Goal: Task Accomplishment & Management: Use online tool/utility

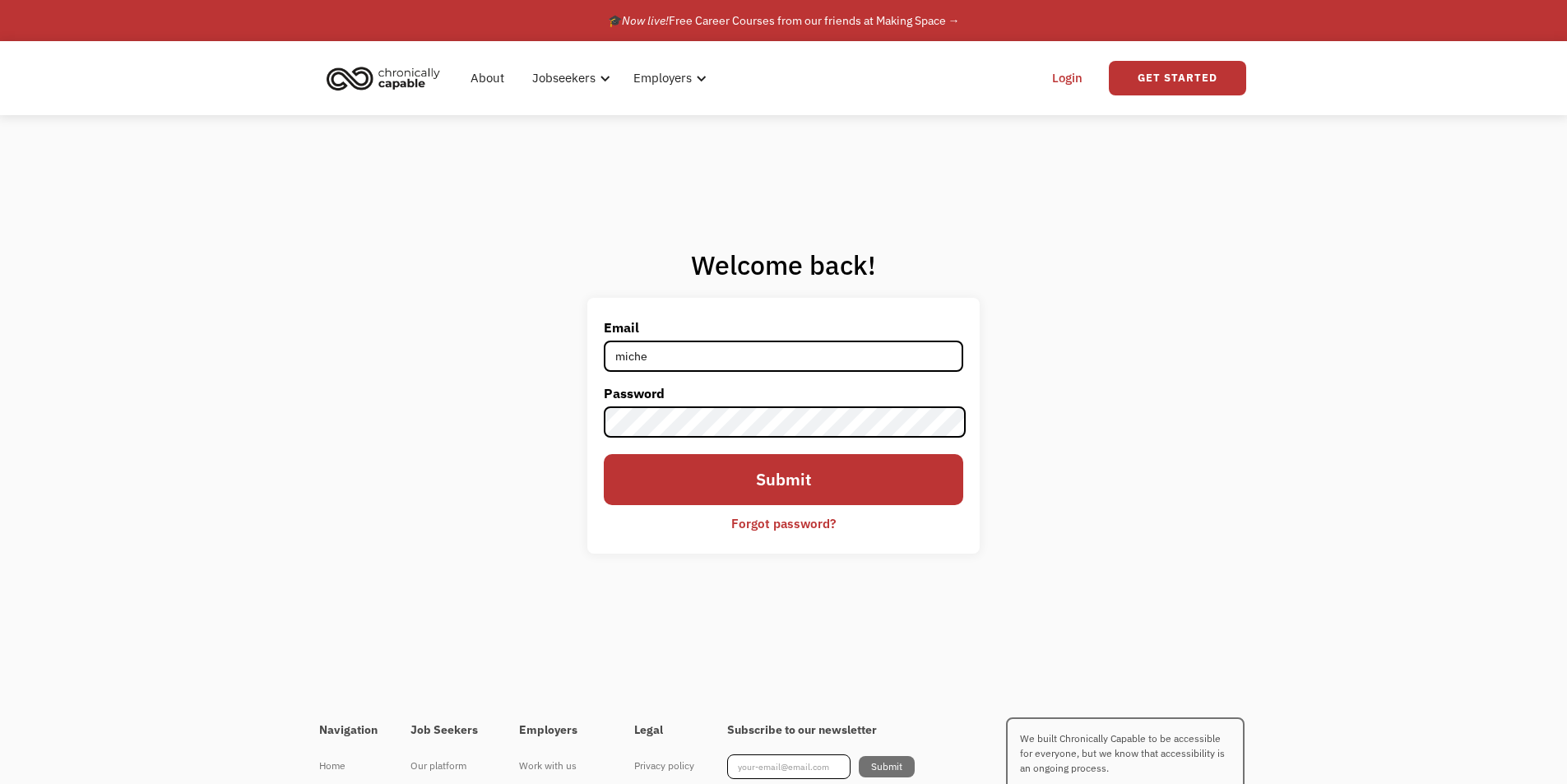
type input "[EMAIL_ADDRESS][DOMAIN_NAME]"
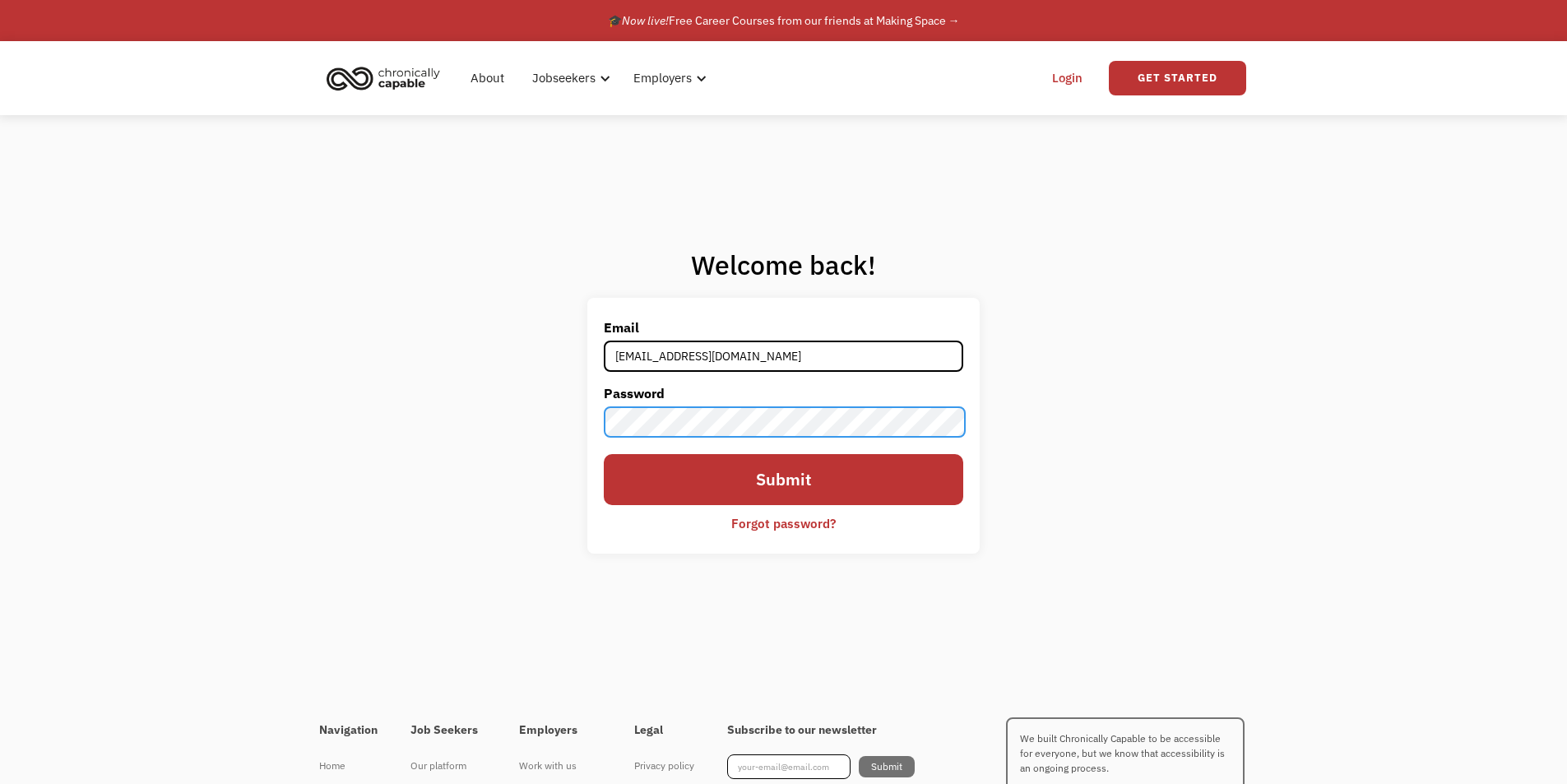
click at [604, 454] on input "Submit" at bounding box center [783, 479] width 359 height 51
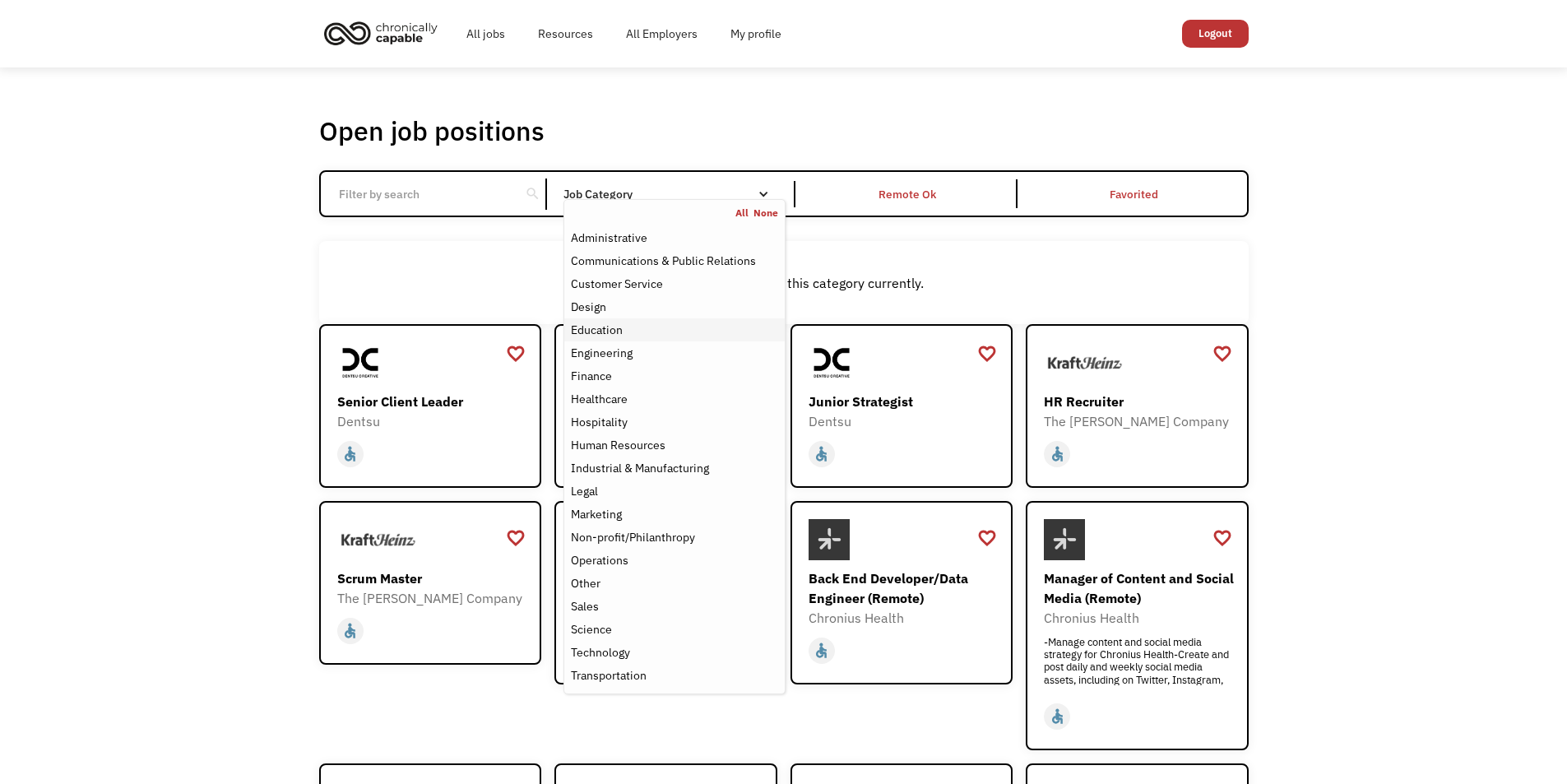
click at [664, 334] on div "Education" at bounding box center [674, 329] width 207 height 20
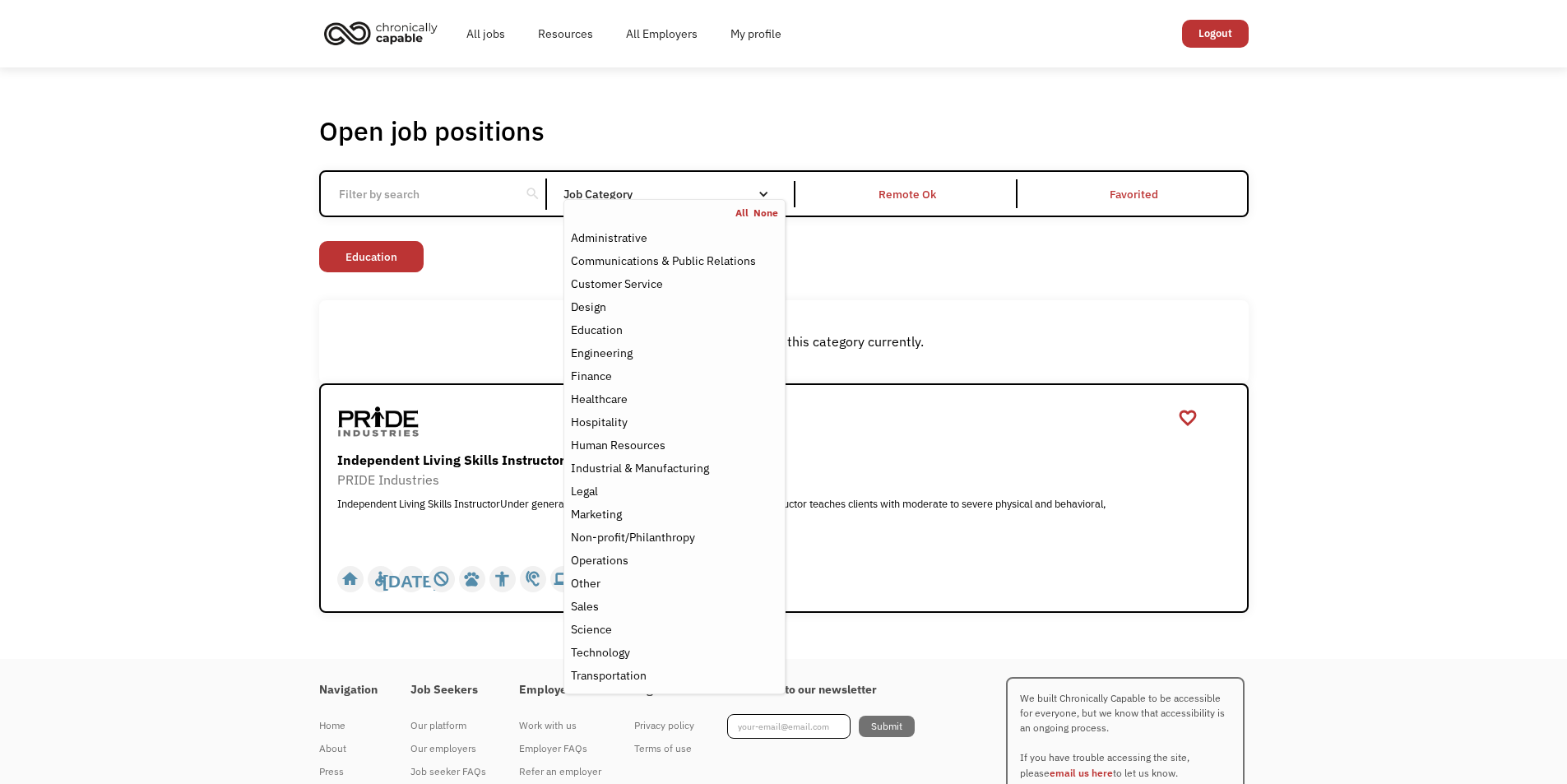
click at [896, 267] on div "Non-profit/Philanthropy Other Transportation Technology Science Sales Operation…" at bounding box center [784, 259] width 929 height 36
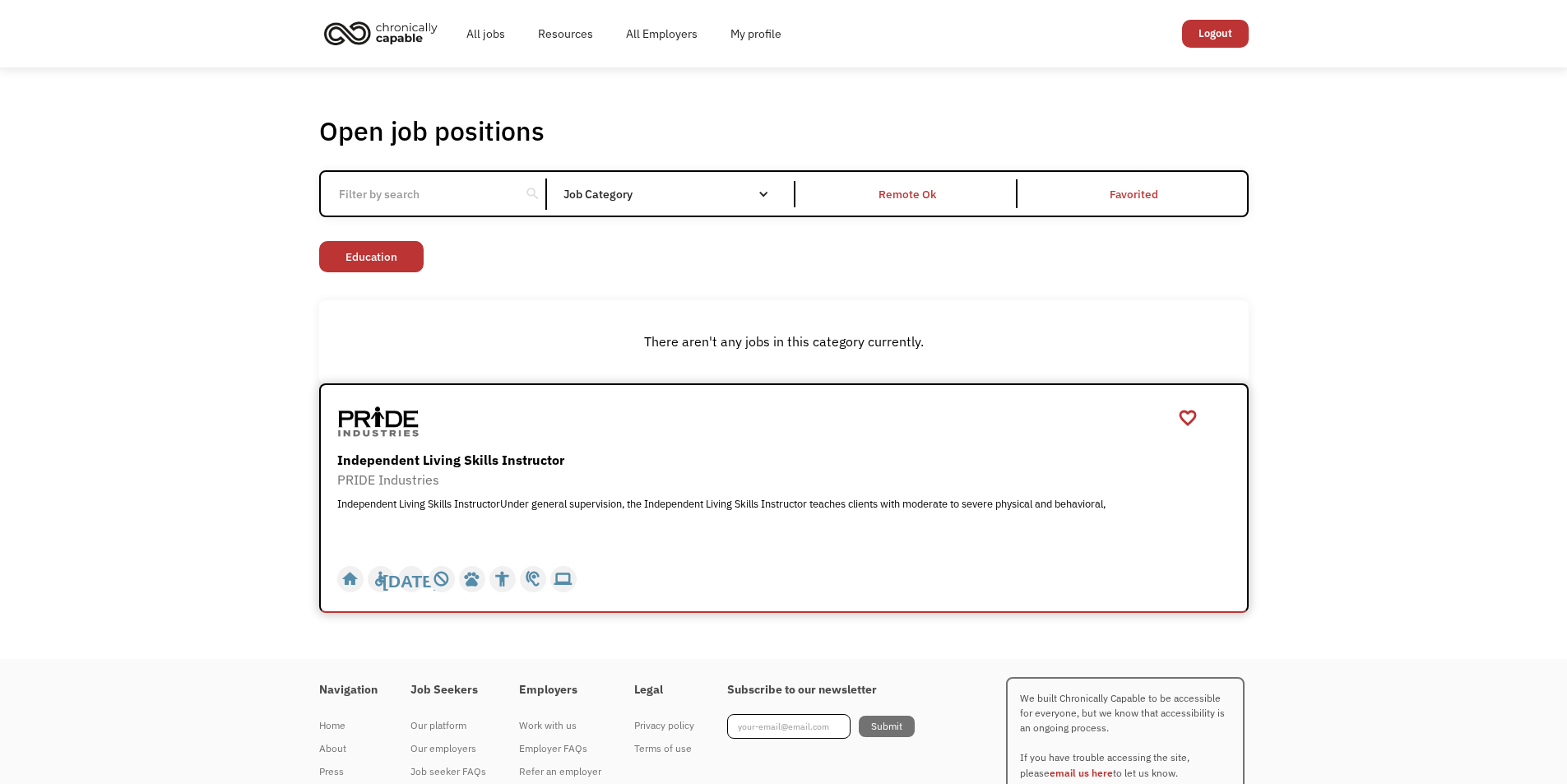
click at [672, 508] on div "Independent Living Skills InstructorUnder general supervision, the Independent …" at bounding box center [785, 522] width 897 height 49
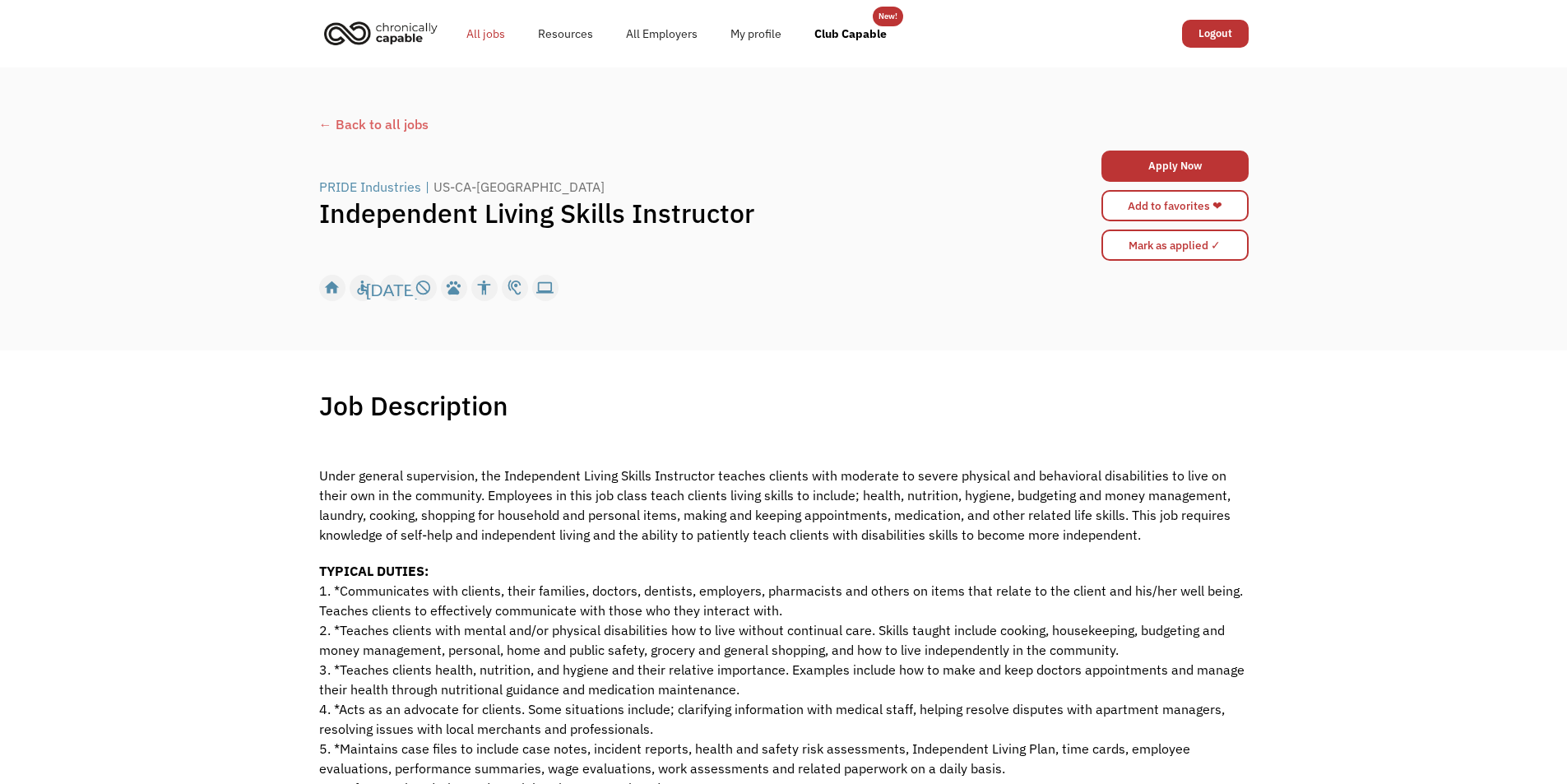
click at [500, 40] on link "All jobs" at bounding box center [486, 34] width 71 height 53
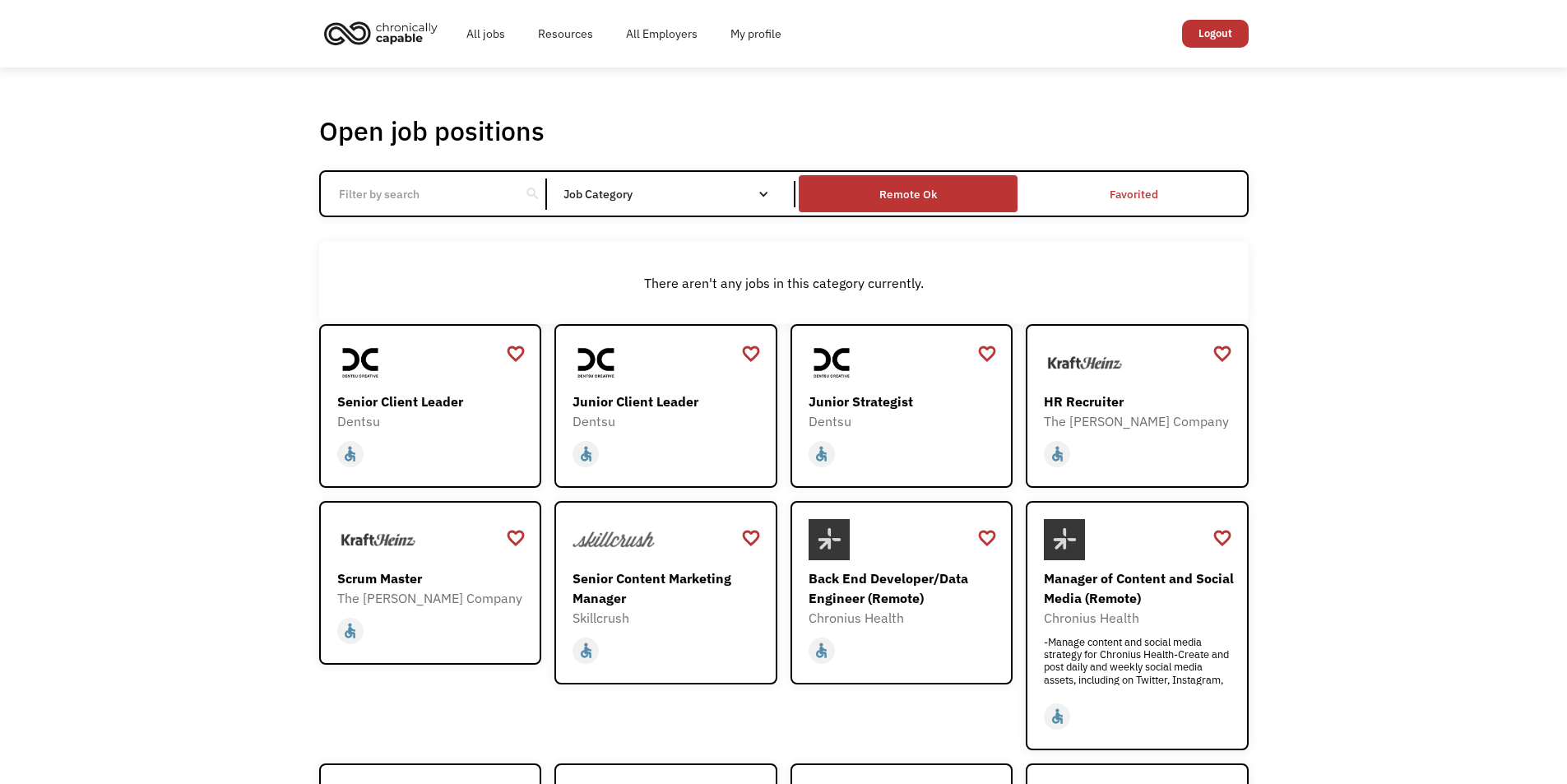
click at [858, 197] on div "Remote Ok" at bounding box center [909, 193] width 219 height 29
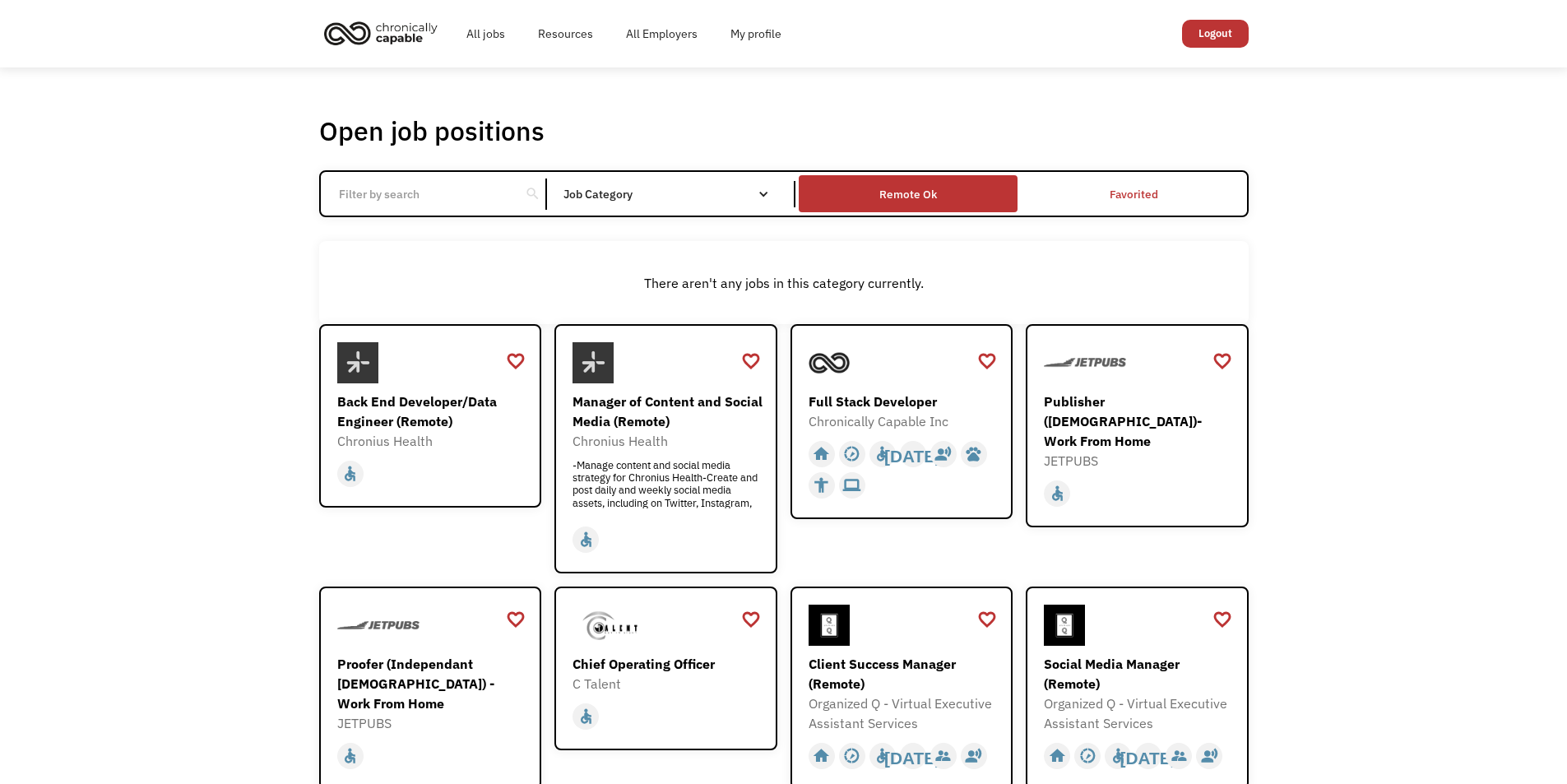
click at [863, 199] on div "Remote Ok" at bounding box center [909, 193] width 219 height 29
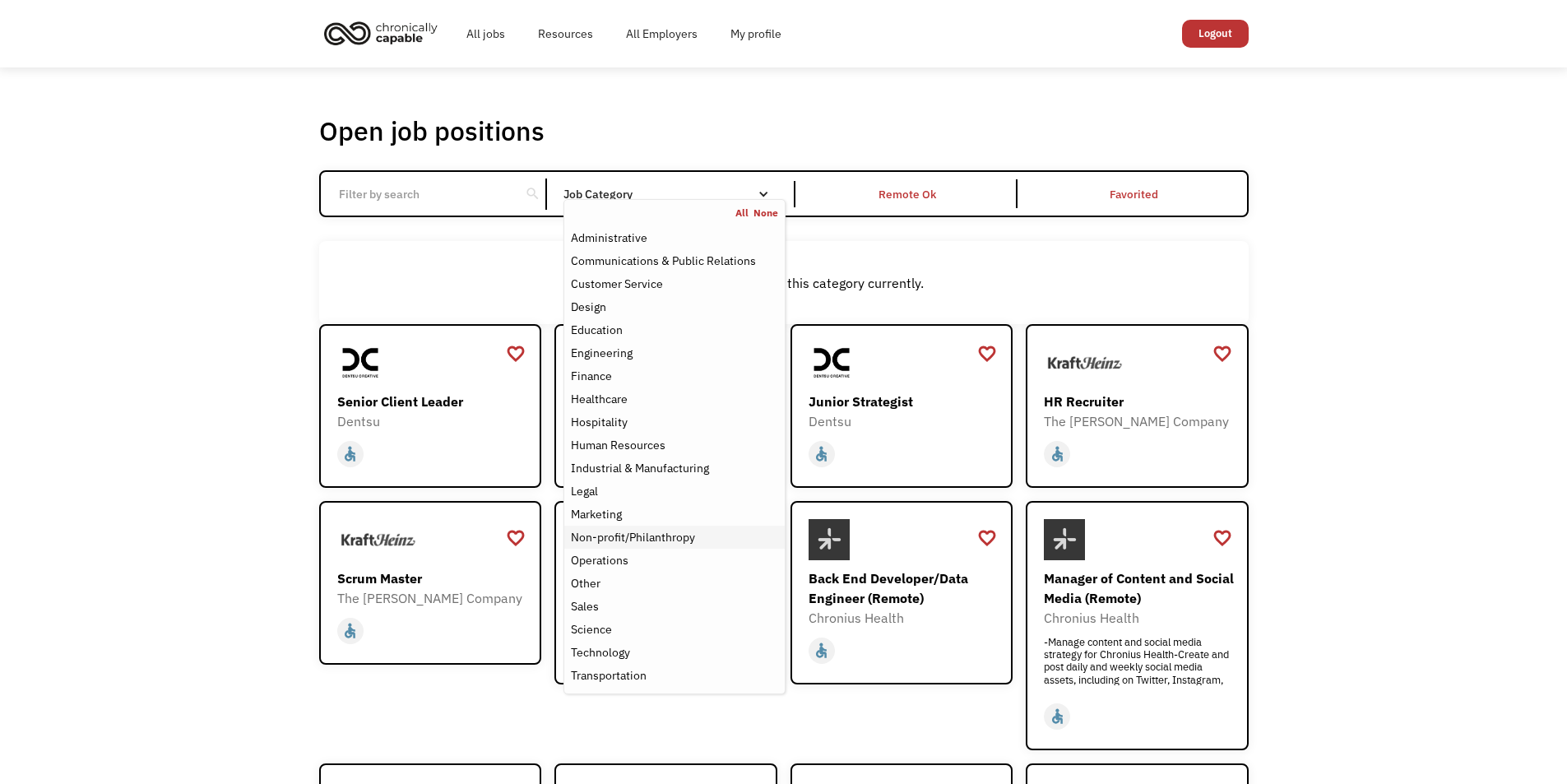
click at [675, 540] on div "Non-profit/Philanthropy" at bounding box center [632, 537] width 124 height 20
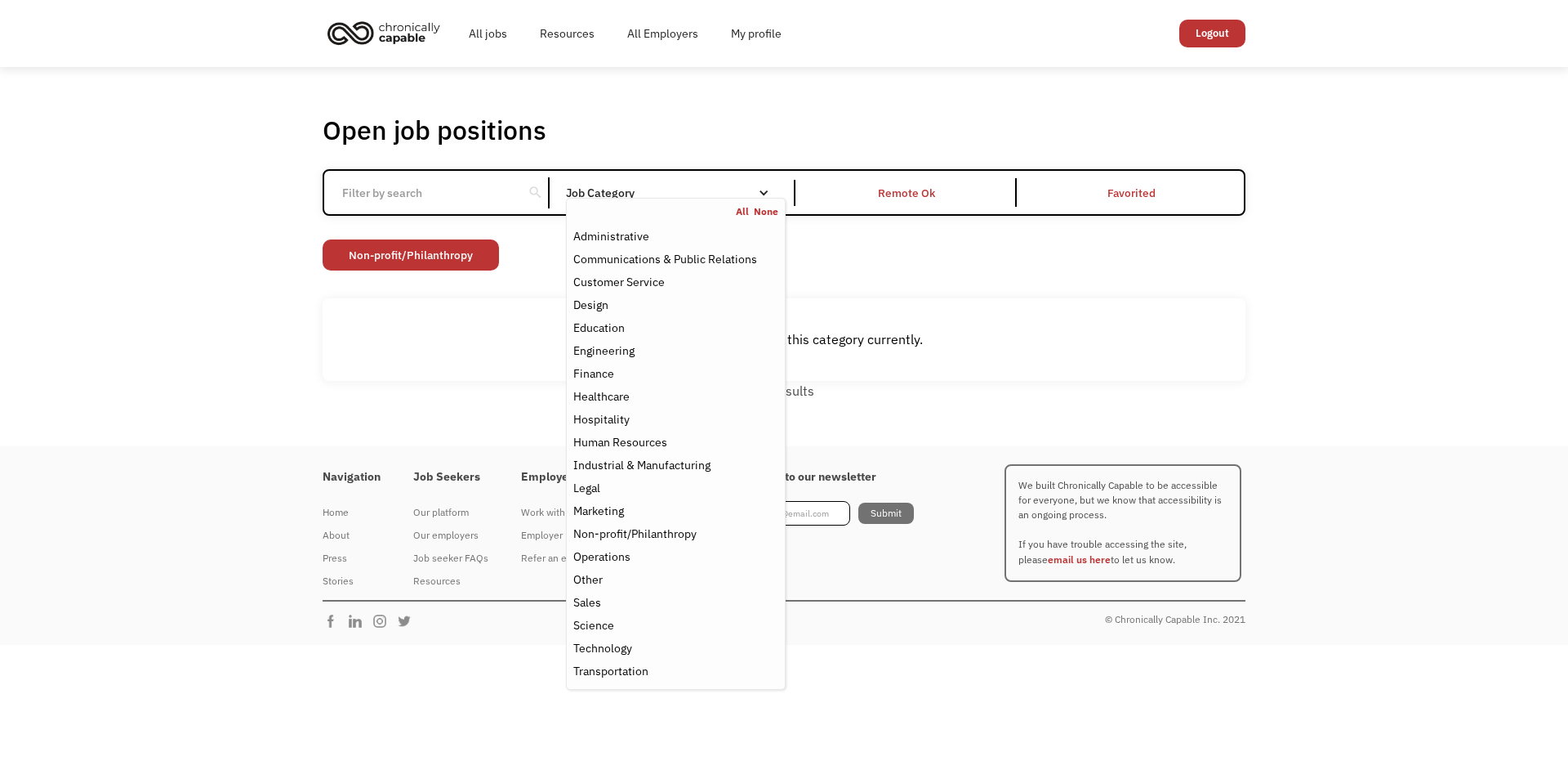
click at [1027, 316] on div "There aren't any jobs in this category currently." at bounding box center [784, 340] width 923 height 83
click at [766, 198] on nav "All None Administrative Communications & Public Relations Customer Service Desi…" at bounding box center [675, 443] width 220 height 492
click at [630, 227] on div "Administrative" at bounding box center [612, 236] width 76 height 20
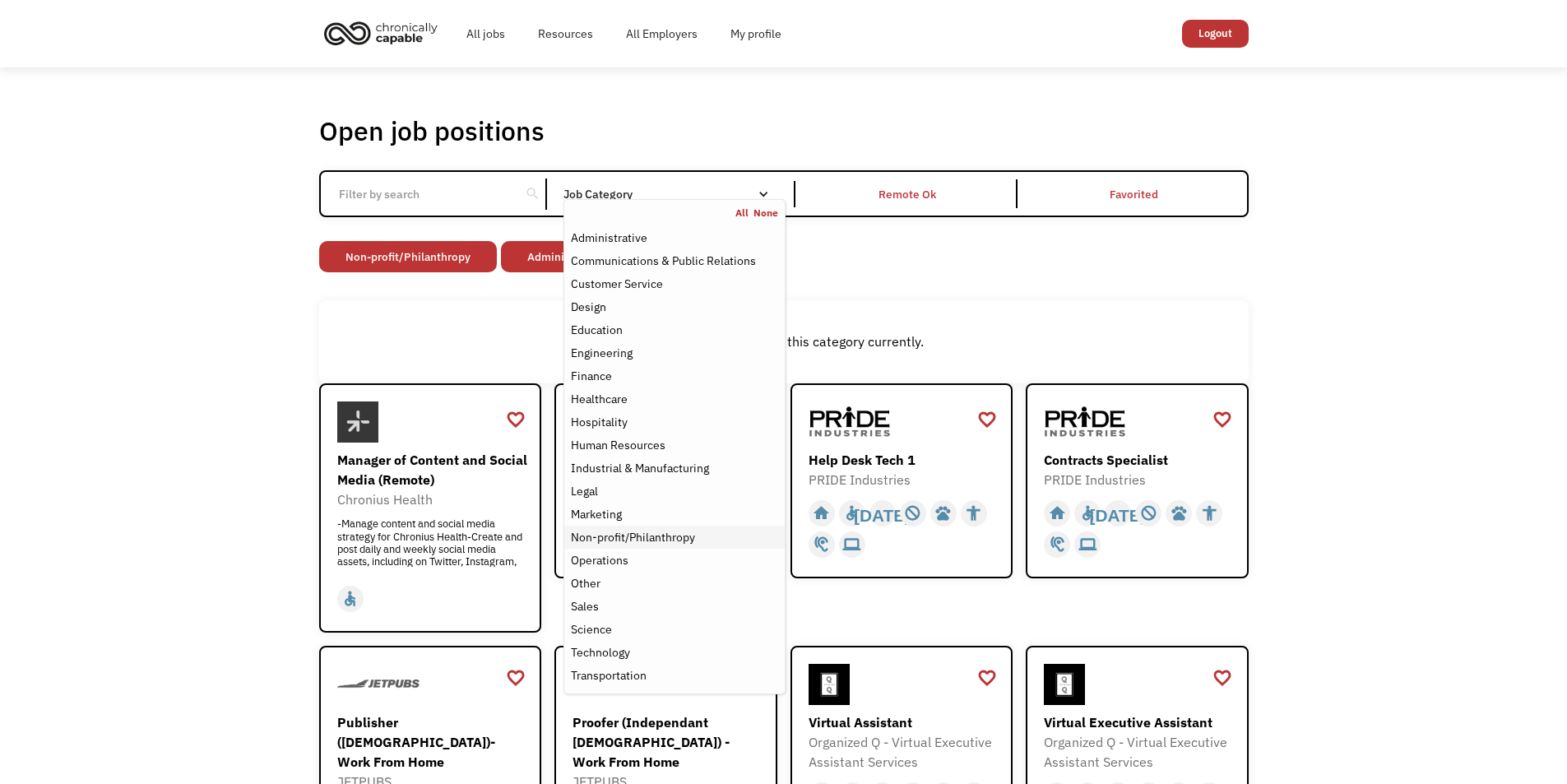
click at [667, 535] on div "Non-profit/Philanthropy" at bounding box center [632, 537] width 124 height 20
click at [916, 272] on div "Non-profit/Philanthropy Other Transportation Technology Science Sales Operation…" at bounding box center [784, 259] width 929 height 36
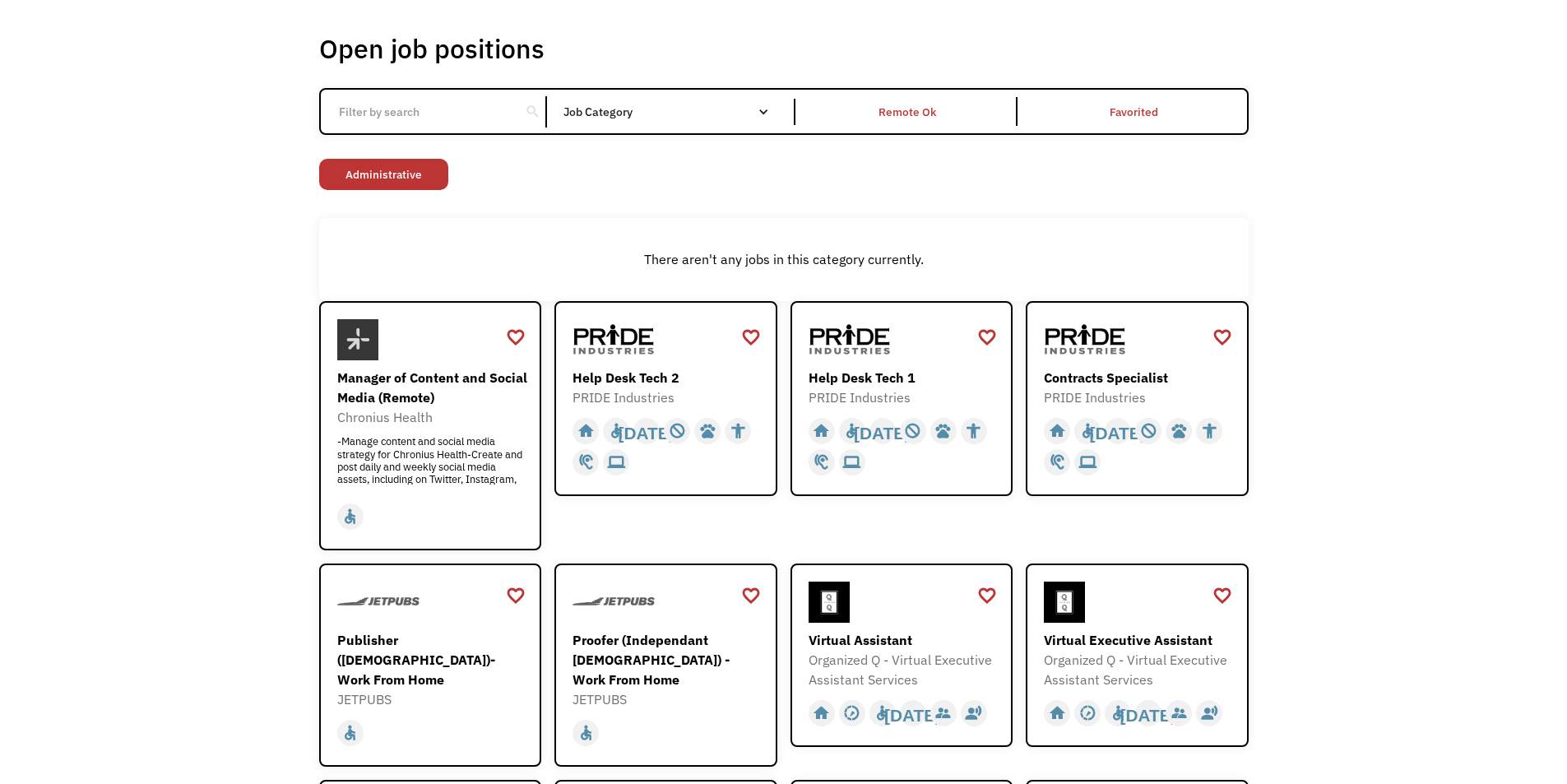
scroll to position [164, 0]
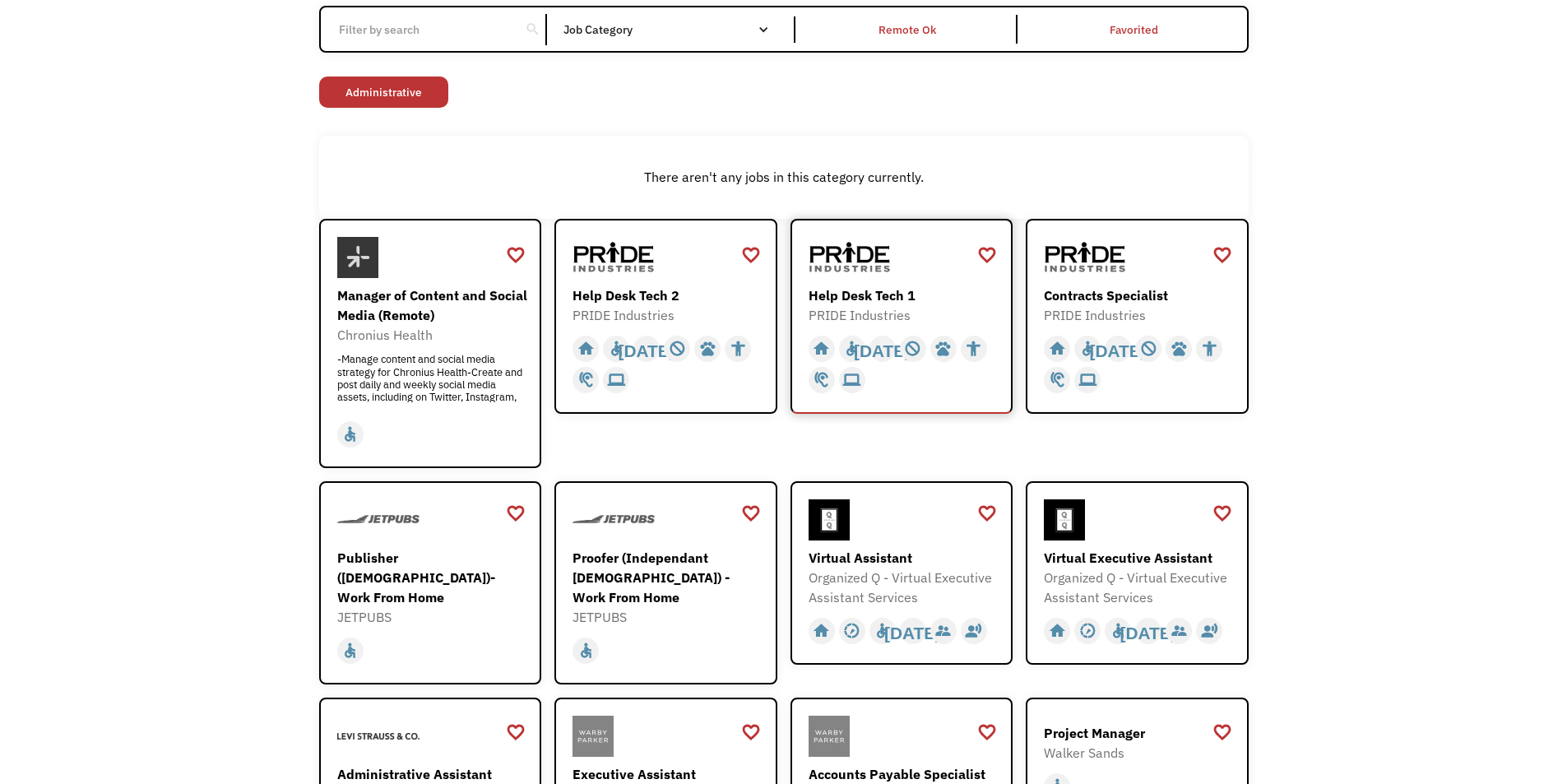
click at [921, 287] on div "Help Desk Tech 1" at bounding box center [904, 295] width 191 height 20
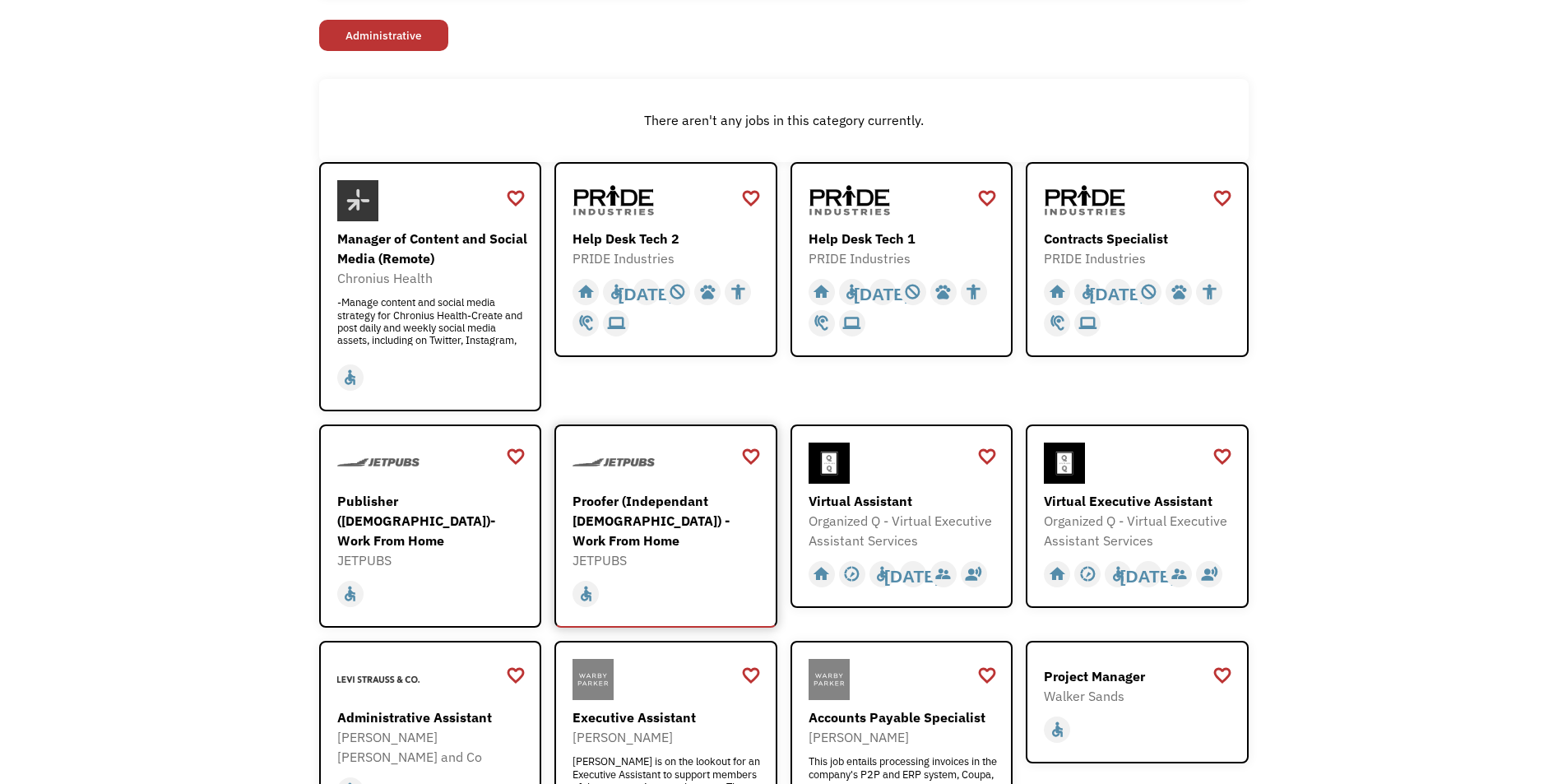
scroll to position [247, 0]
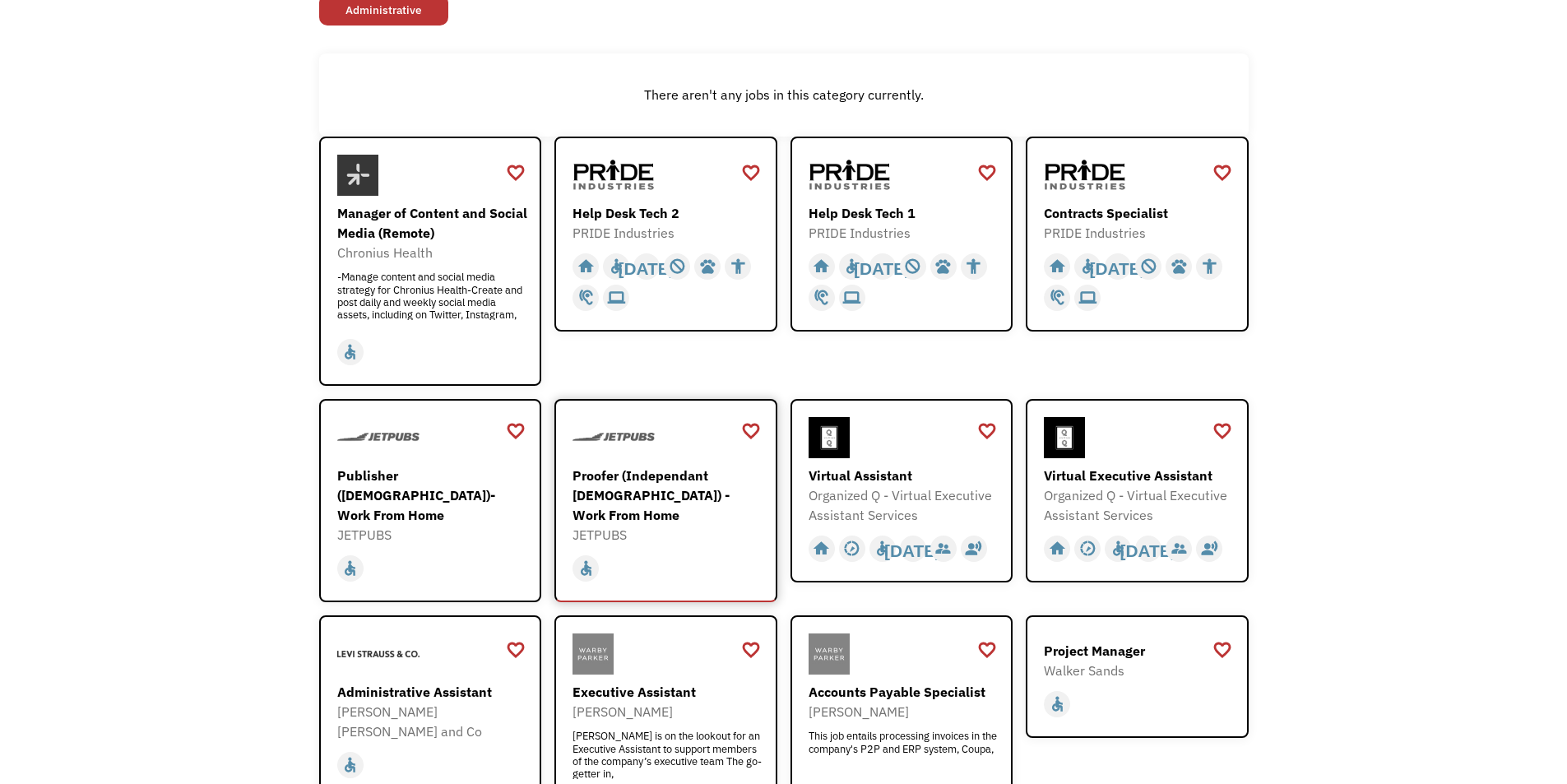
click at [723, 544] on div "home slow_motion_video accessible today not_interested supervisor_account recor…" at bounding box center [668, 563] width 191 height 39
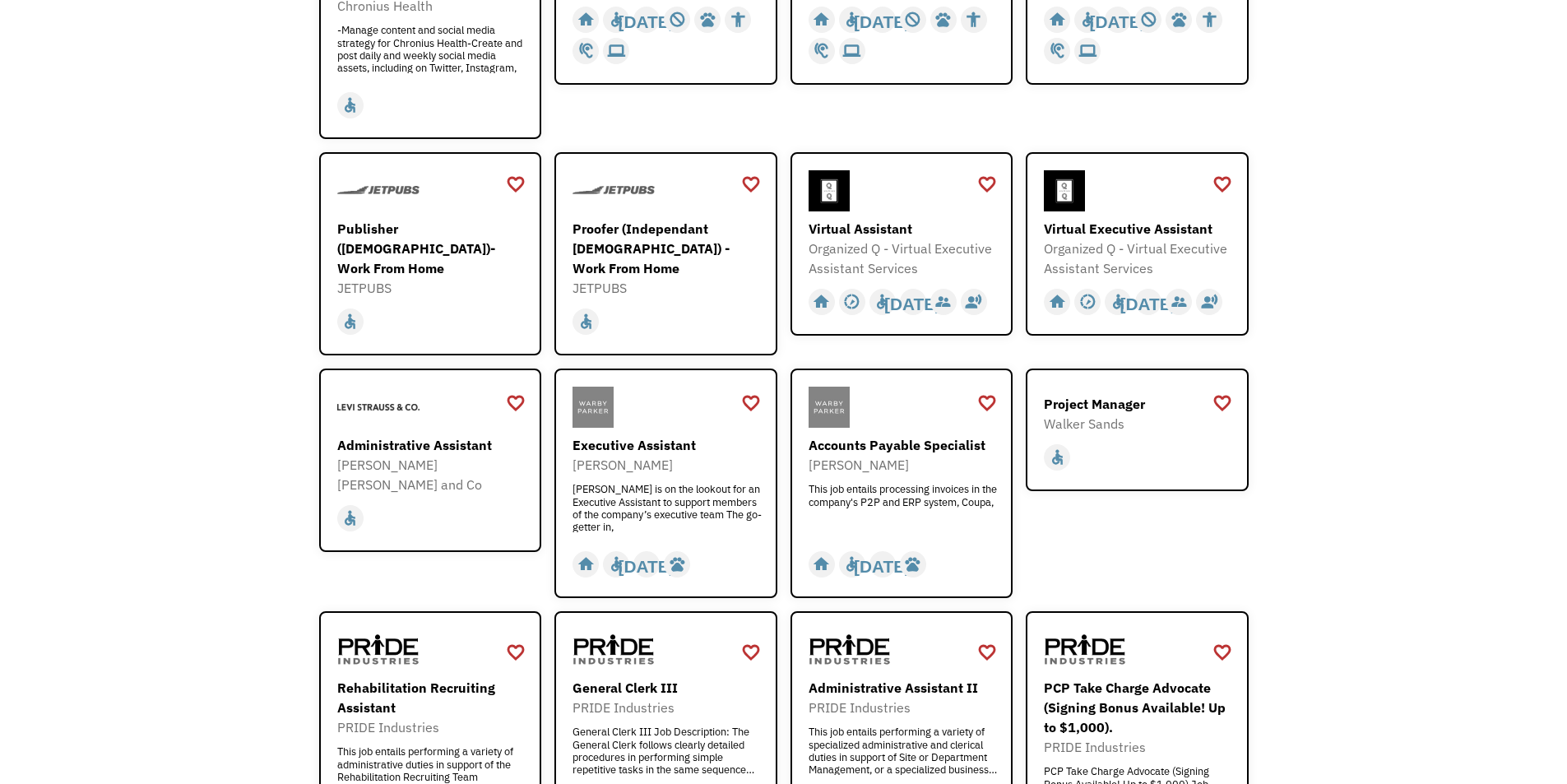
scroll to position [412, 0]
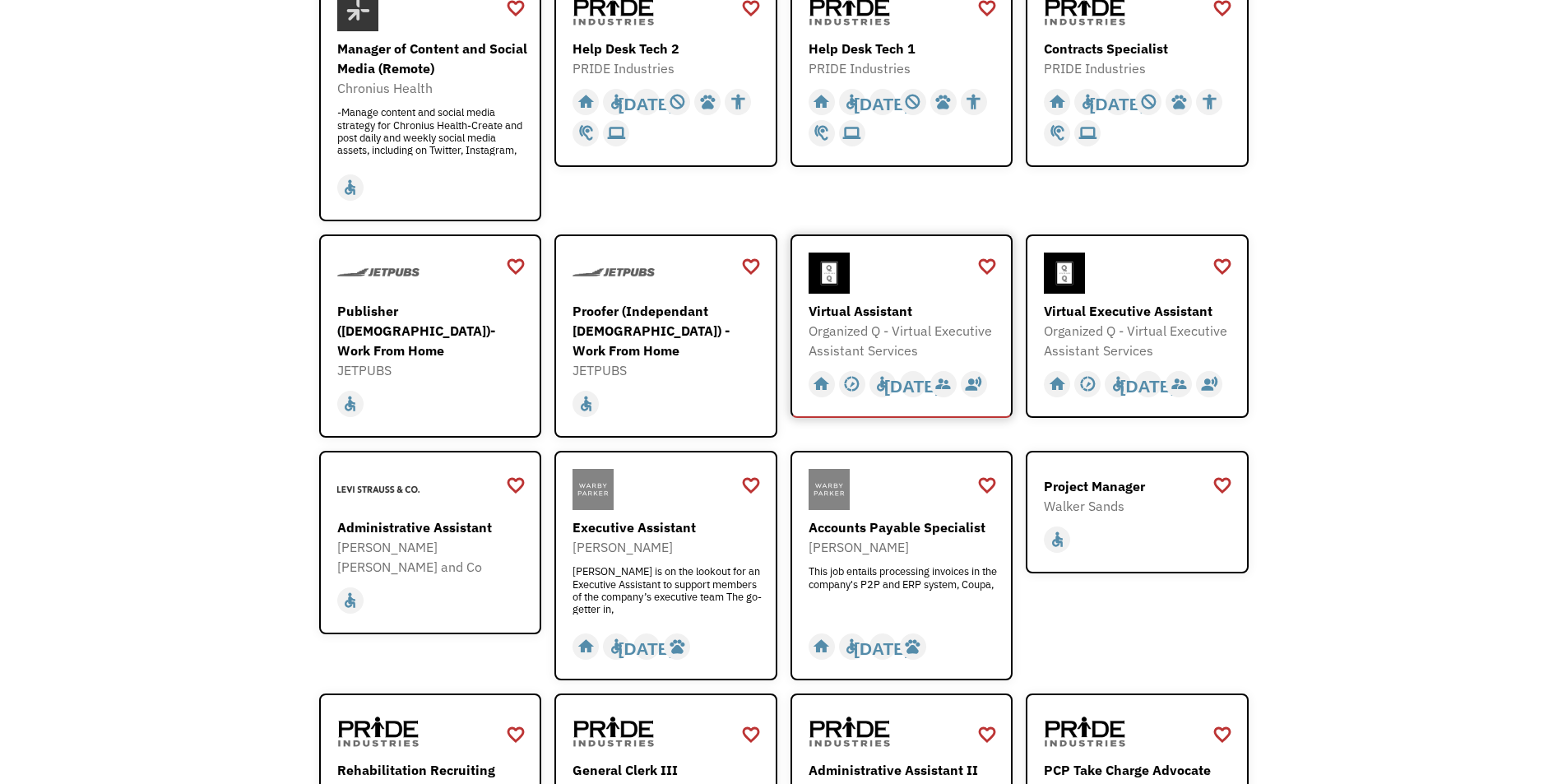
click at [941, 312] on div "Virtual Assistant" at bounding box center [904, 311] width 191 height 20
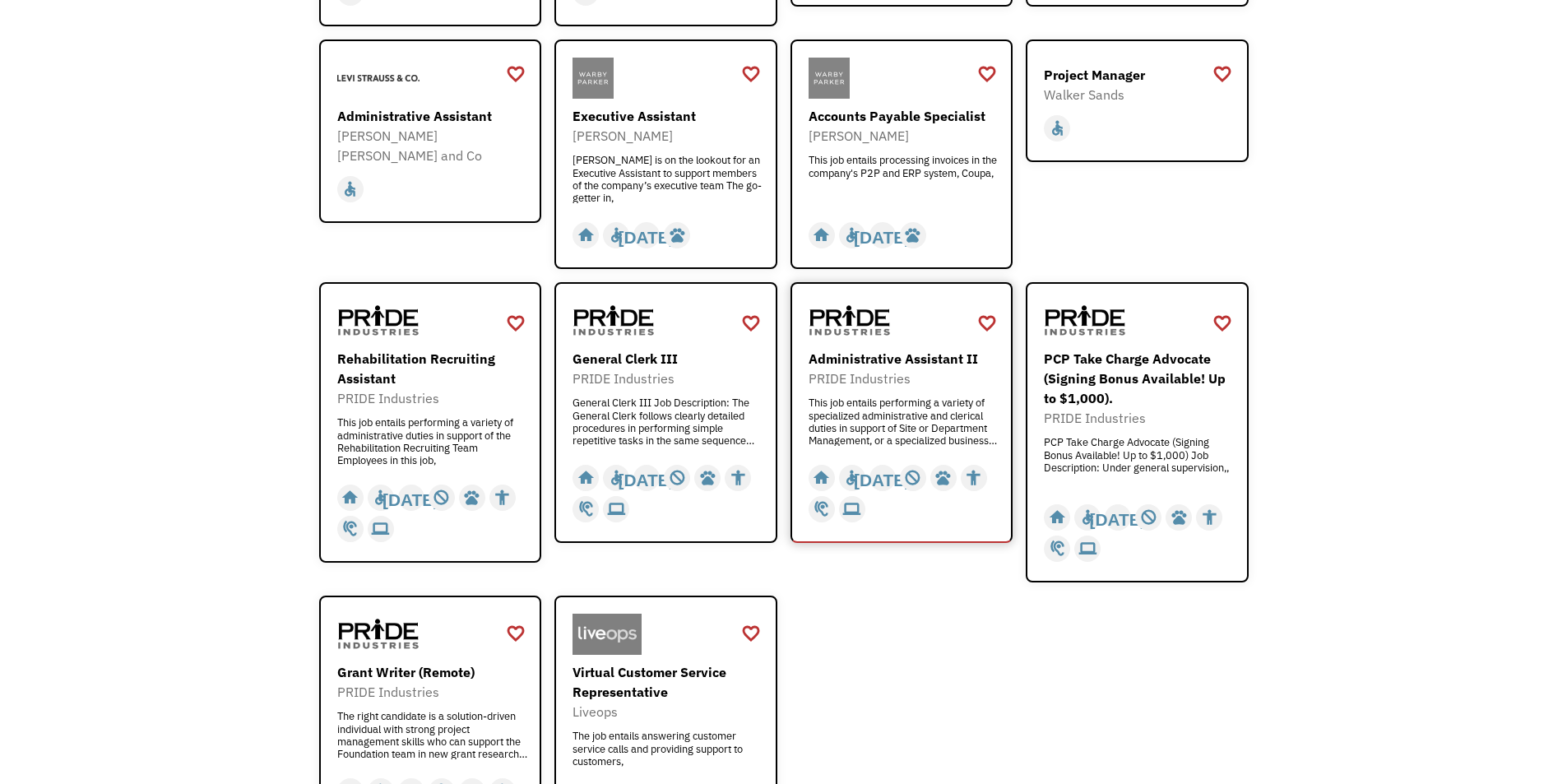
scroll to position [905, 0]
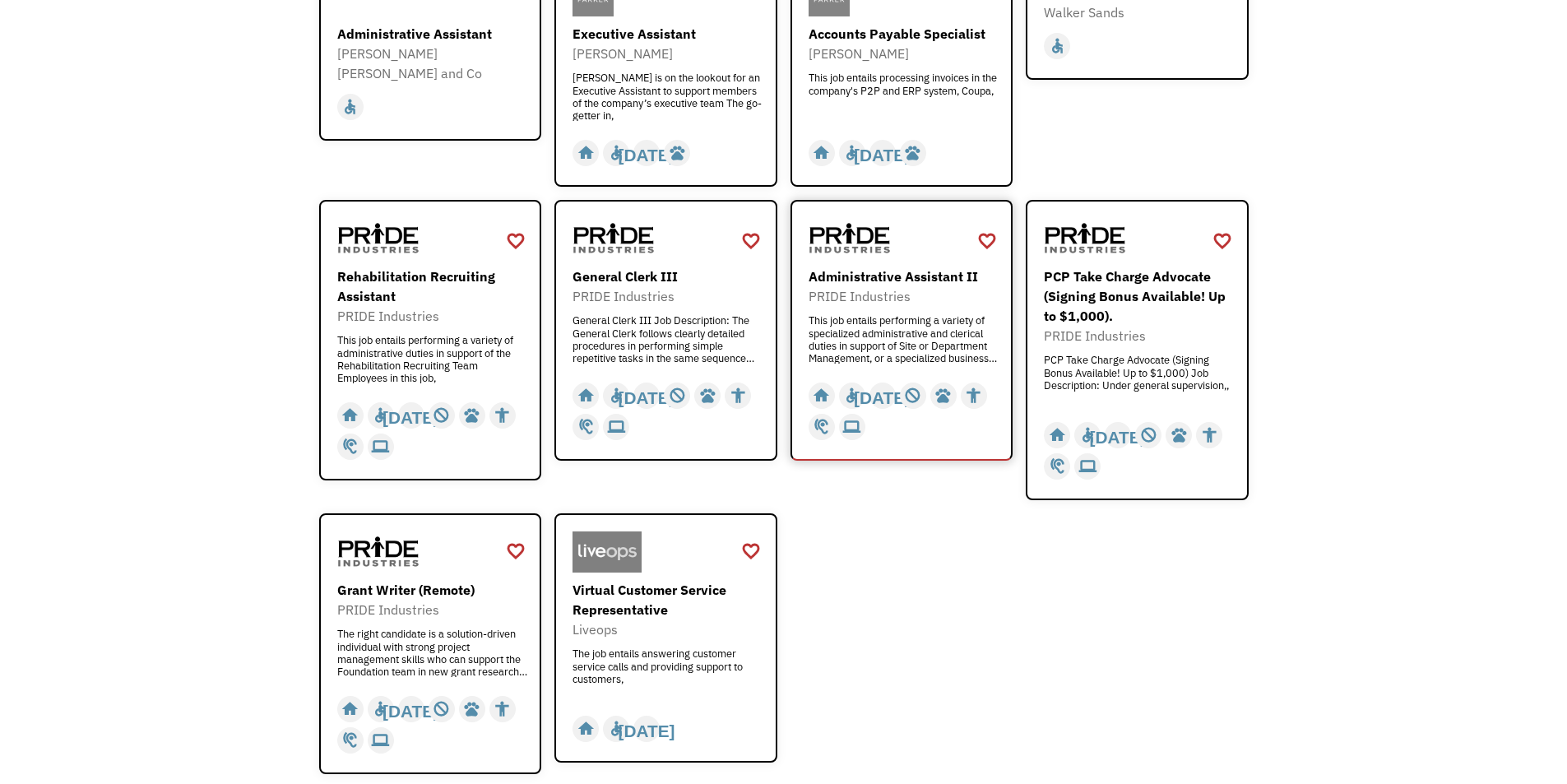
click at [940, 332] on div "This job entails performing a variety of specialized administrative and clerica…" at bounding box center [904, 339] width 191 height 49
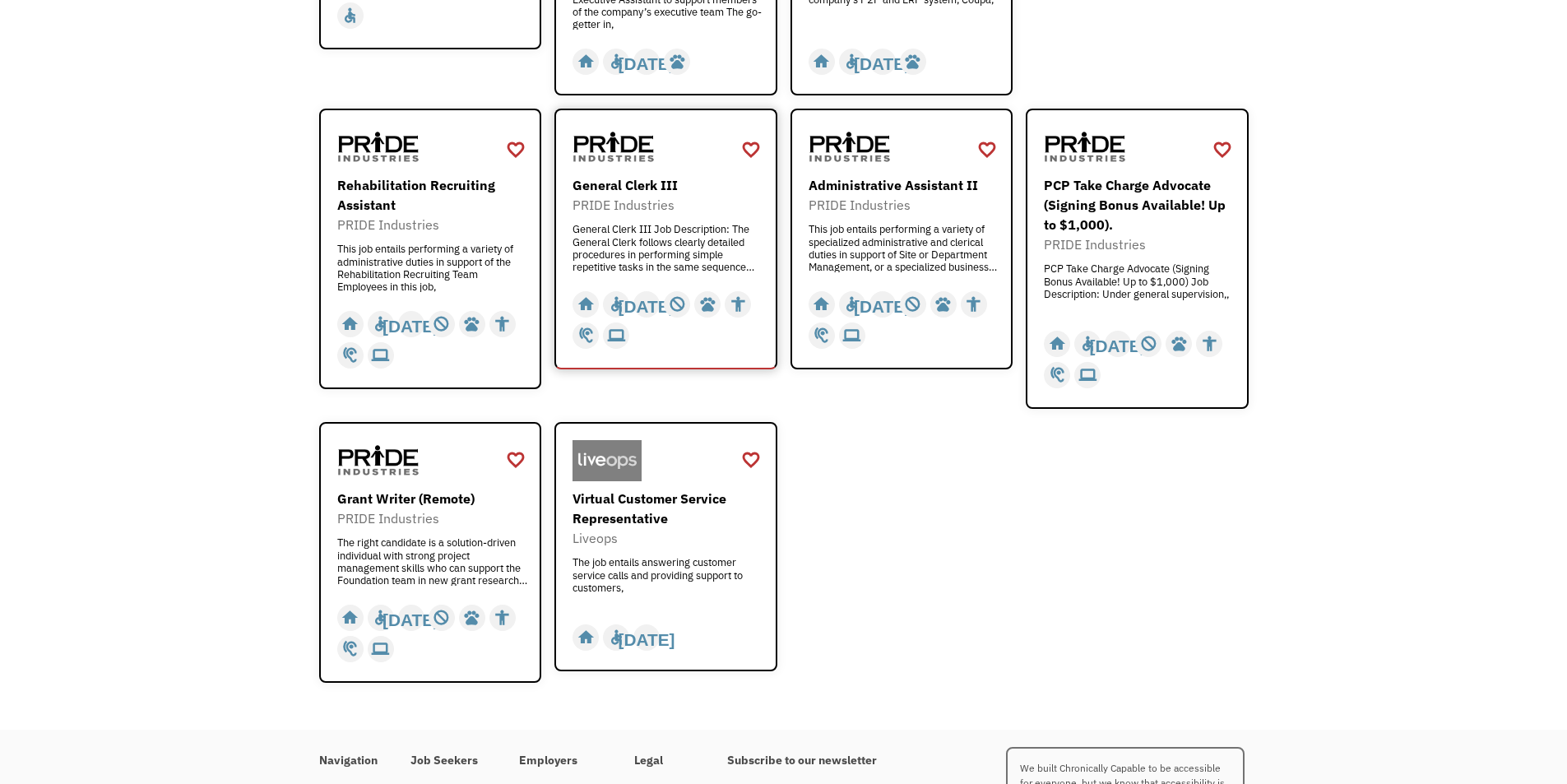
scroll to position [1121, 0]
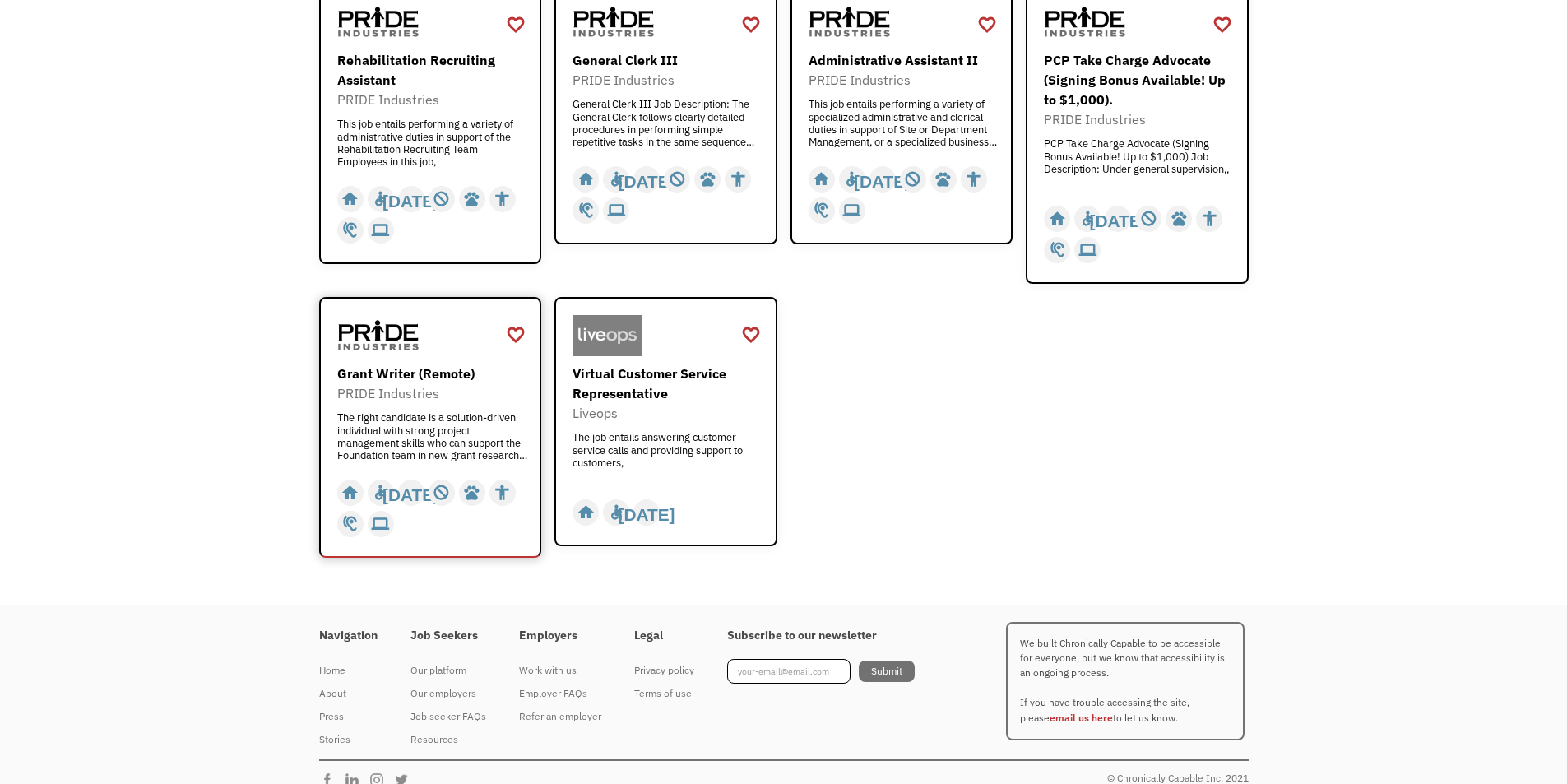
click at [492, 412] on div "The right candidate is a solution-driven individual with strong project managem…" at bounding box center [433, 436] width 191 height 49
click at [726, 434] on div "The job entails answering customer service calls and providing support to custo…" at bounding box center [668, 455] width 191 height 49
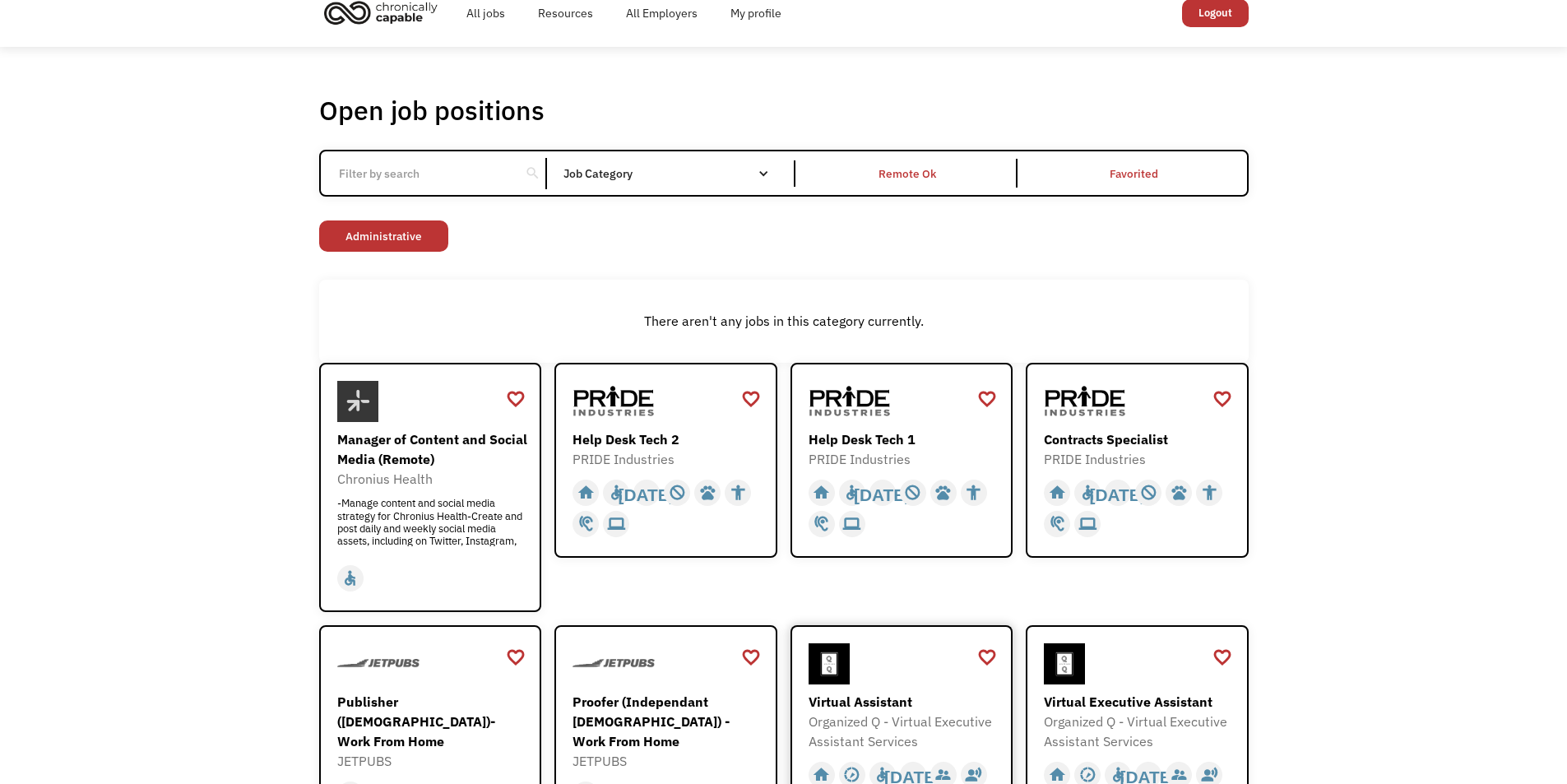
scroll to position [0, 0]
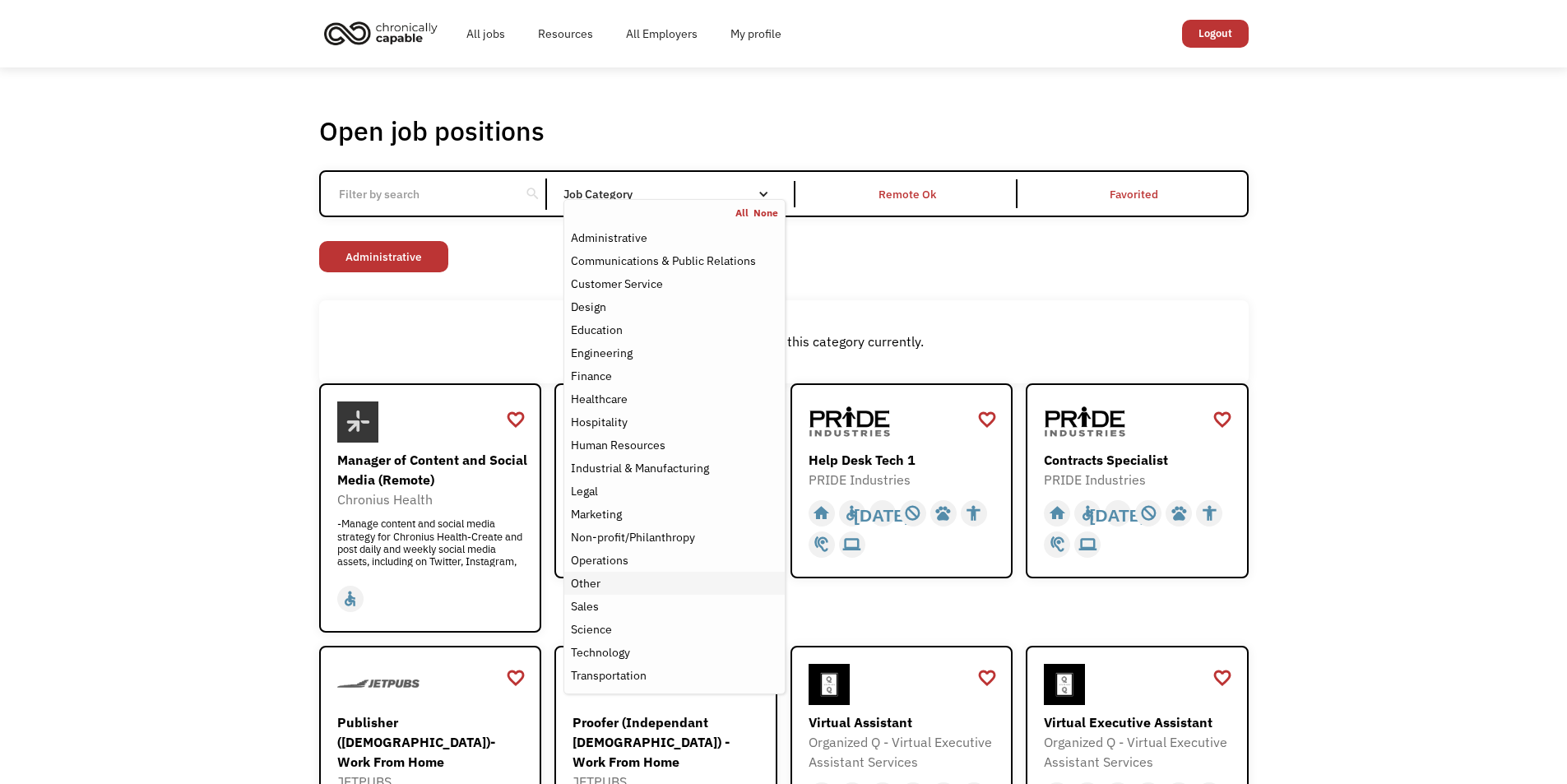
click at [677, 580] on div "Other" at bounding box center [674, 583] width 207 height 20
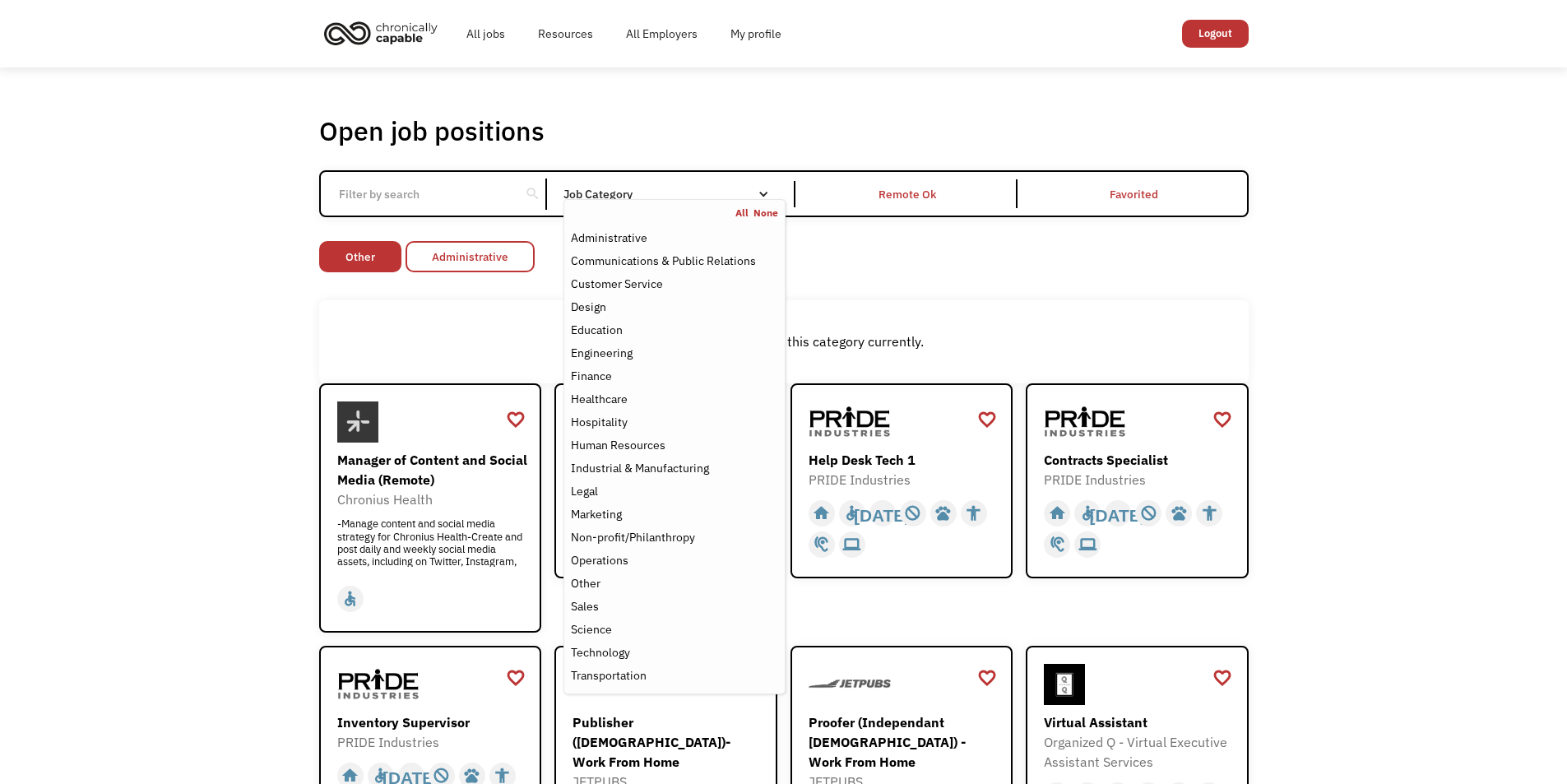
click at [438, 269] on link "Administrative" at bounding box center [470, 257] width 129 height 31
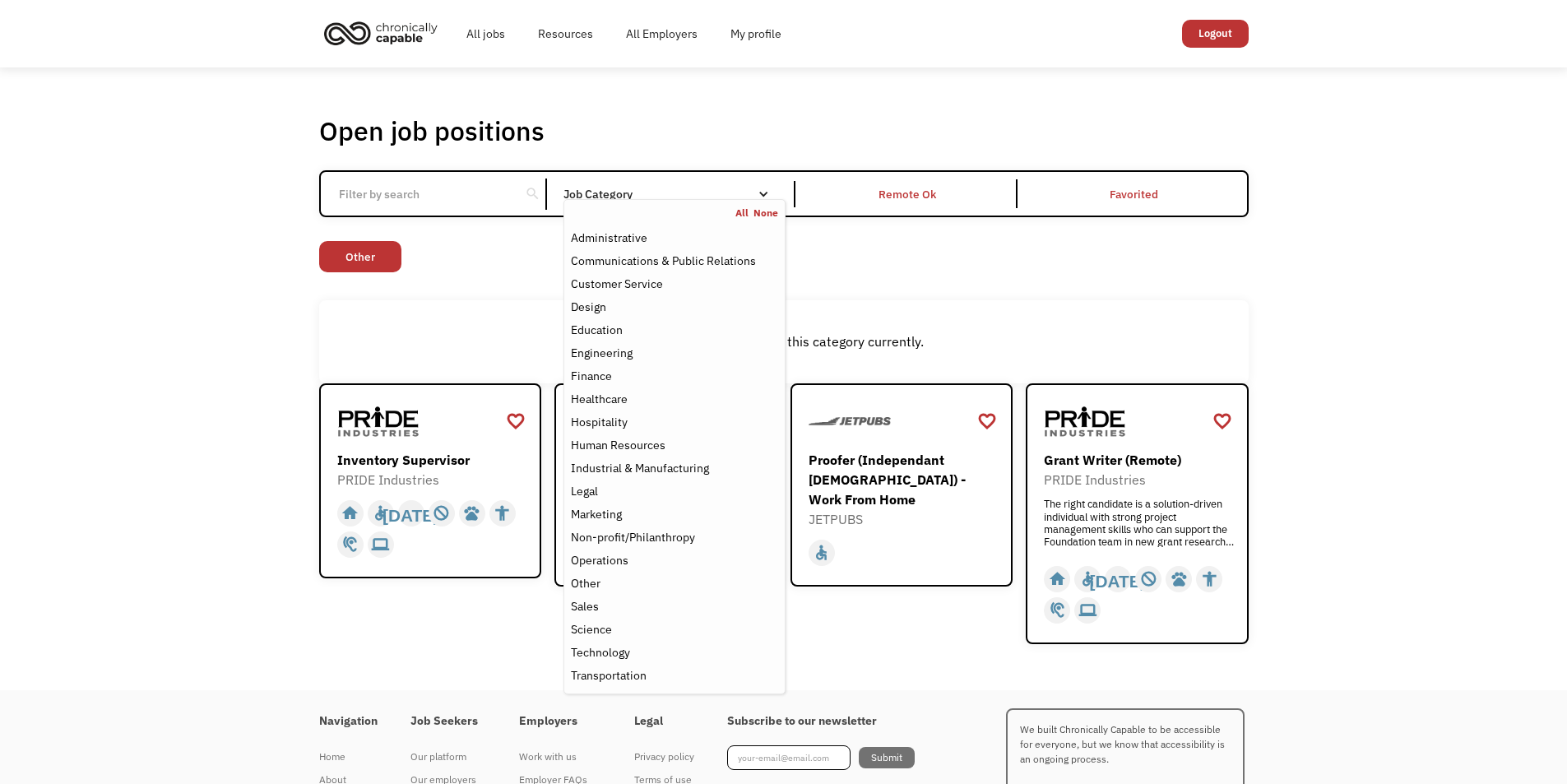
click at [623, 203] on nav "All None Administrative Communications & Public Relations Customer Service Desi…" at bounding box center [674, 446] width 221 height 495
click at [692, 286] on div "Customer Service" at bounding box center [674, 283] width 207 height 20
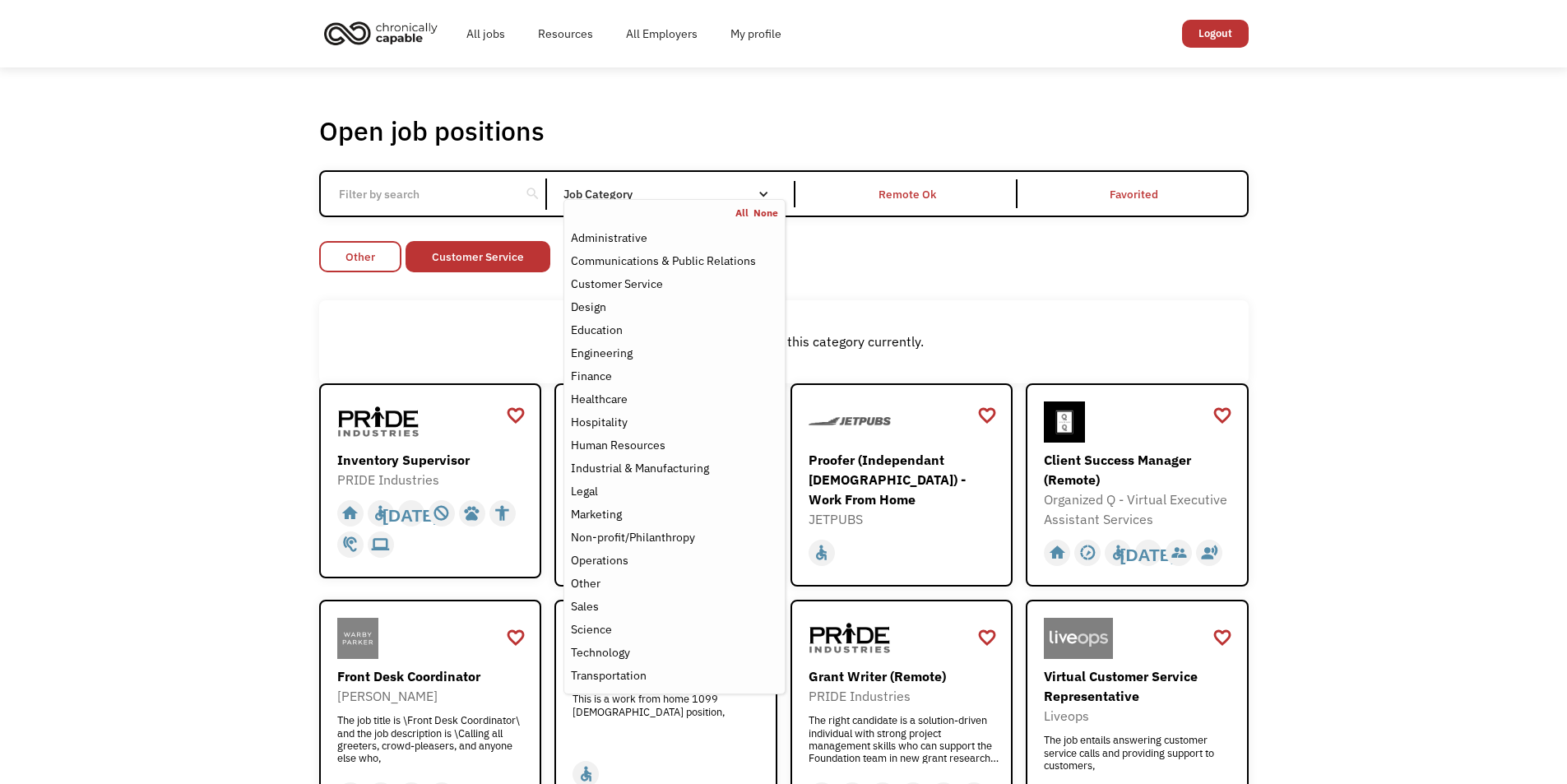
click at [379, 249] on link "Other" at bounding box center [360, 257] width 83 height 31
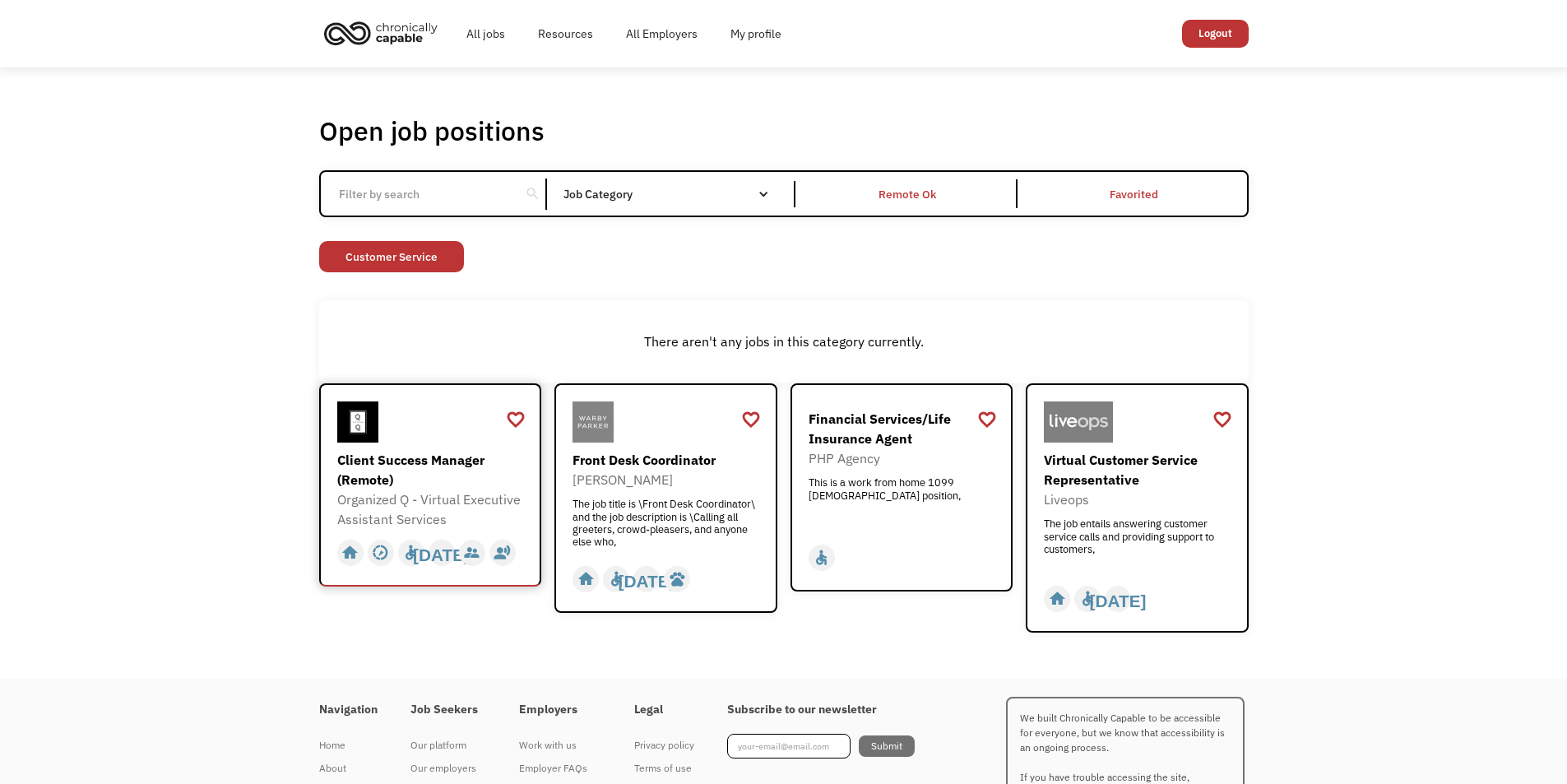
click at [506, 508] on div "Organized Q - Virtual Executive Assistant Services" at bounding box center [433, 509] width 191 height 39
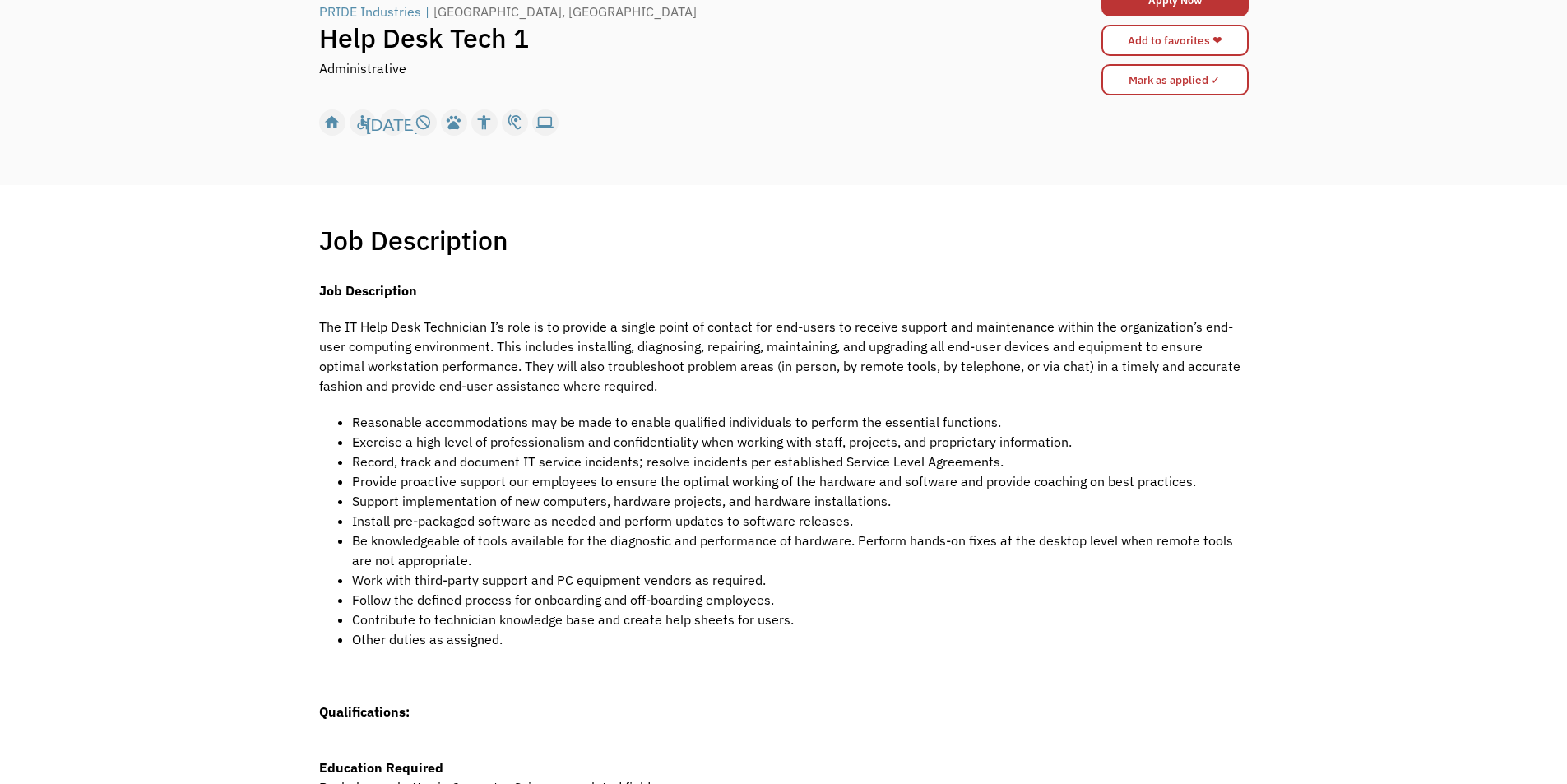
scroll to position [164, 0]
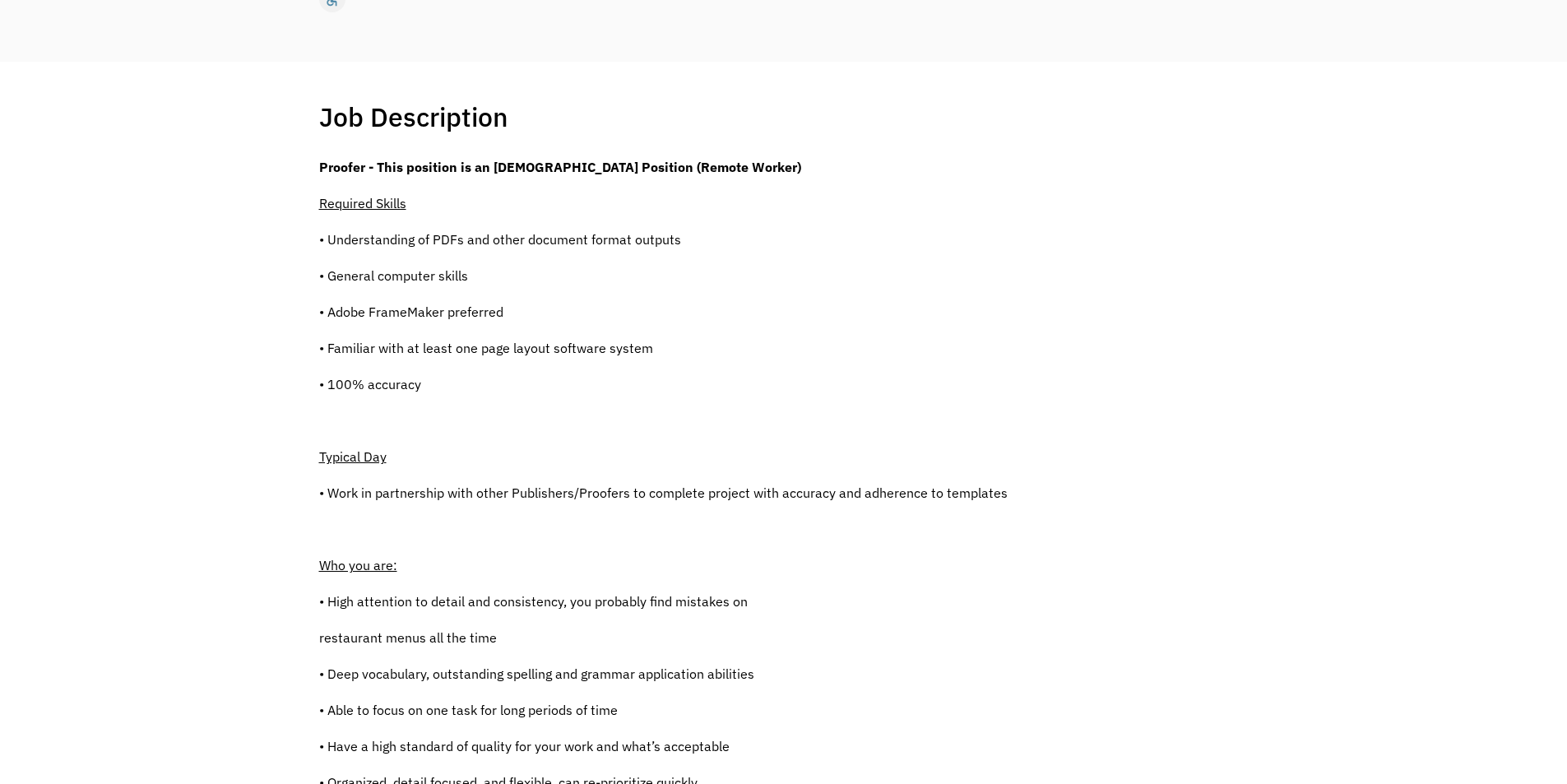
scroll to position [329, 0]
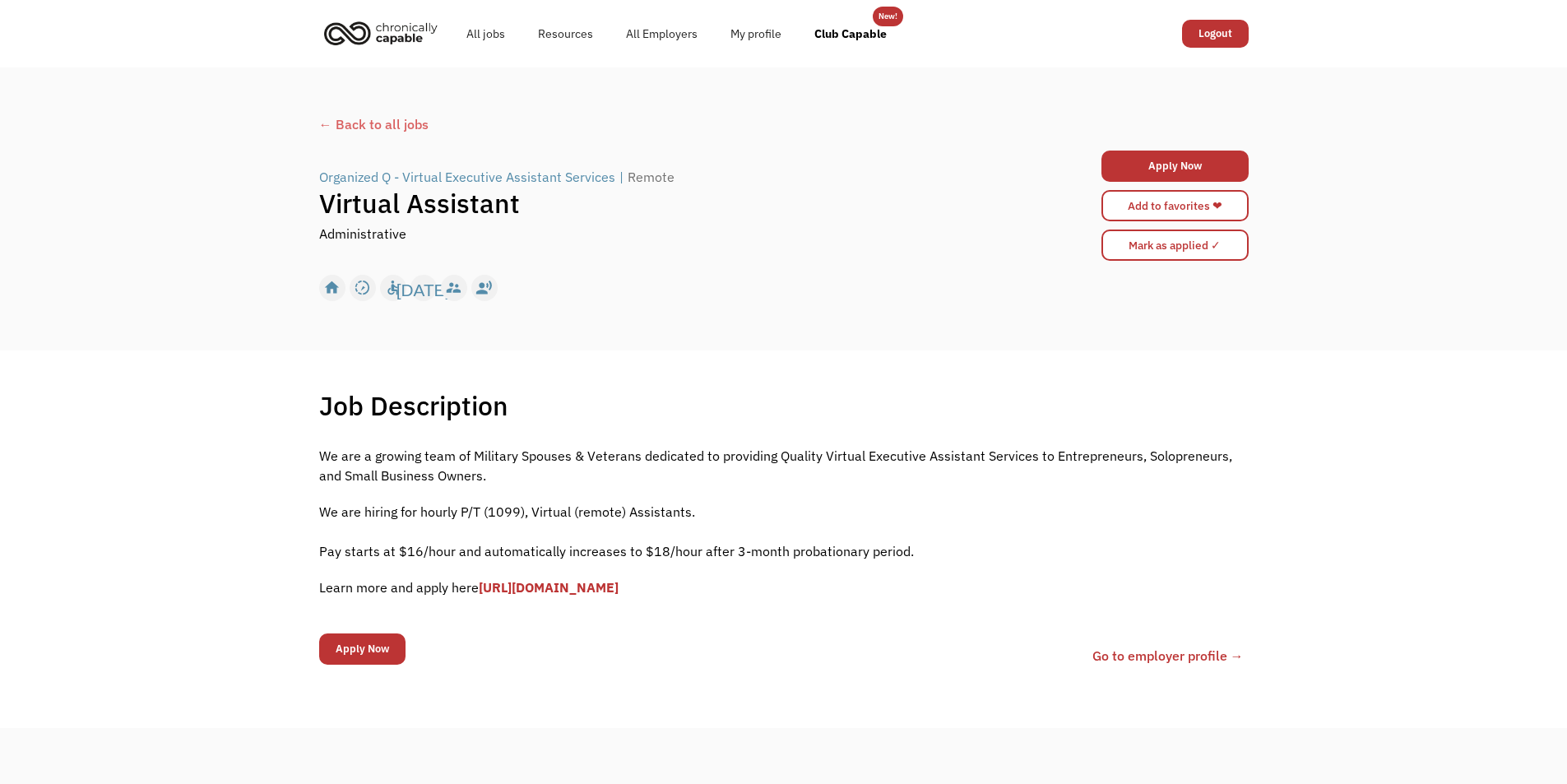
click at [618, 590] on link "[URL][DOMAIN_NAME]" at bounding box center [548, 587] width 140 height 16
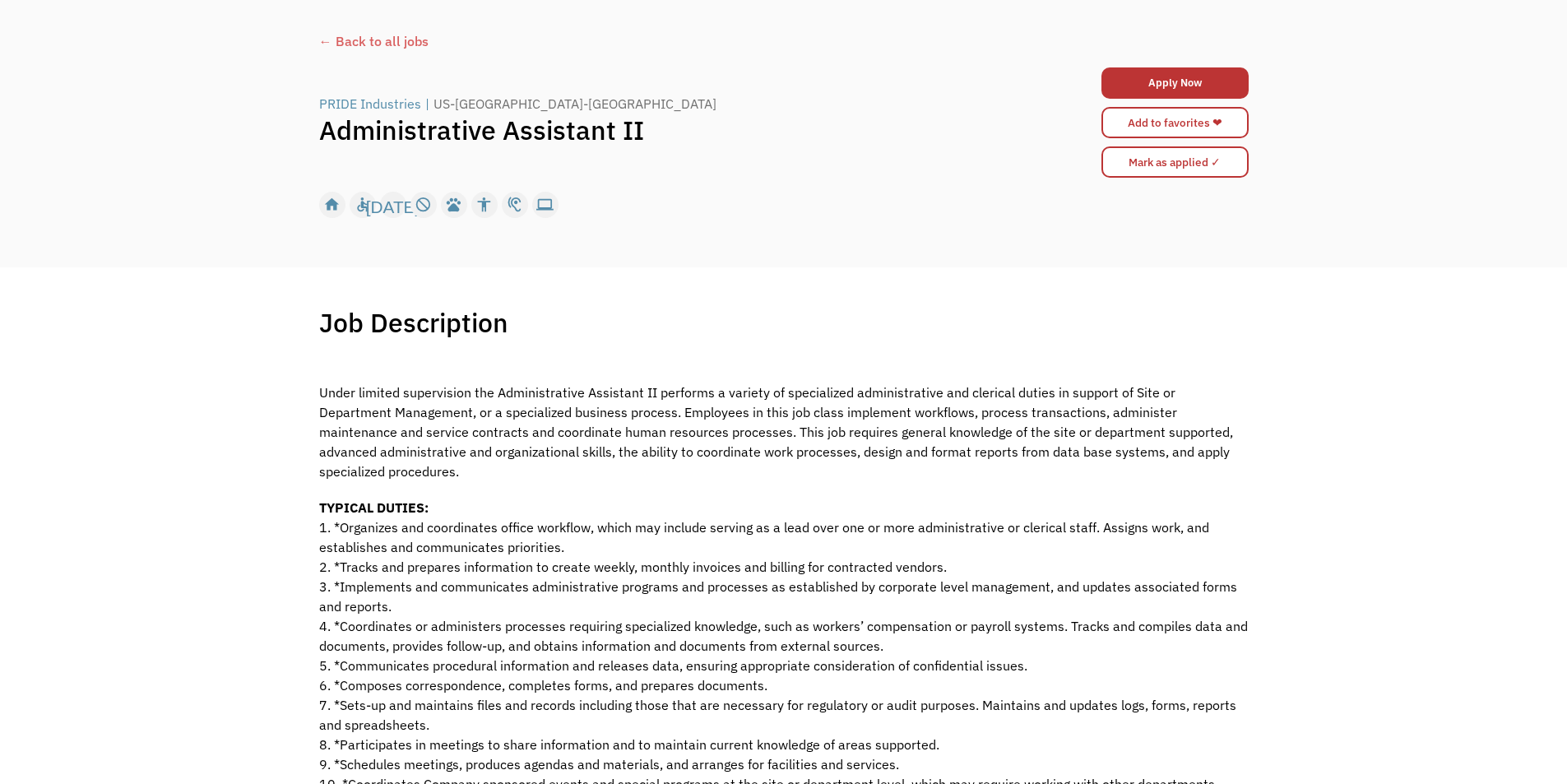
scroll to position [82, 0]
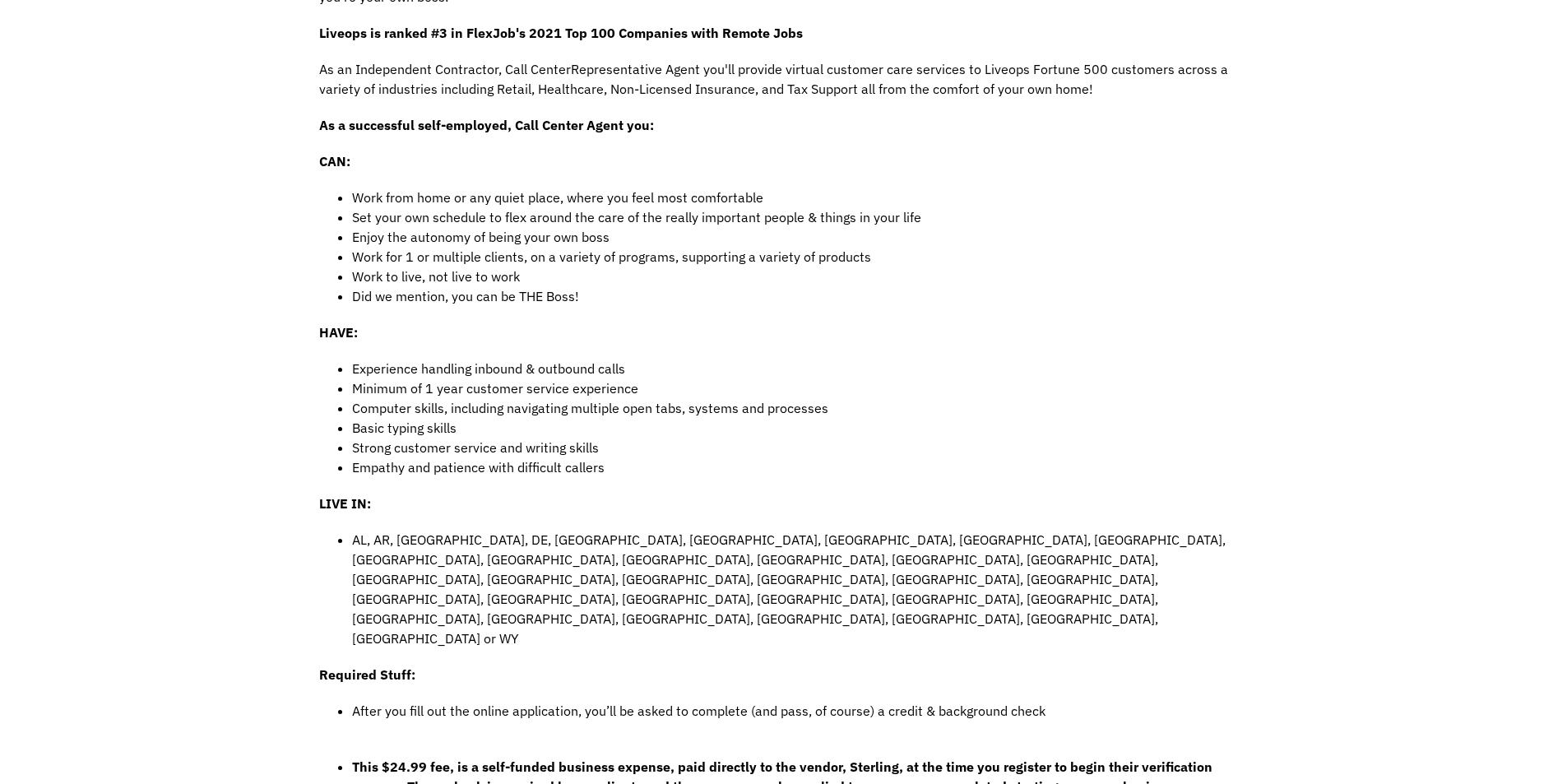
scroll to position [247, 0]
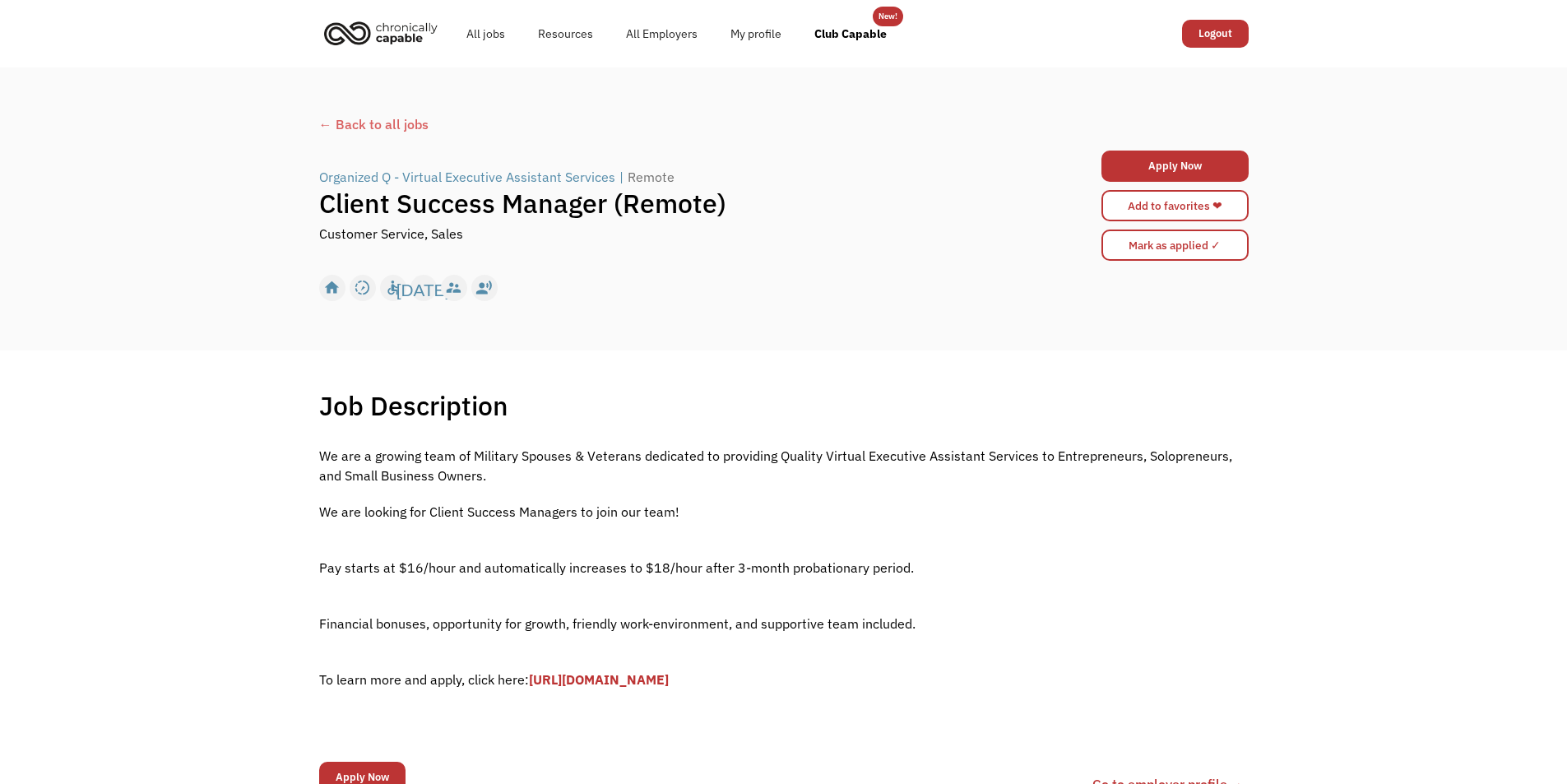
click at [616, 683] on link "[URL][DOMAIN_NAME]" at bounding box center [598, 679] width 140 height 16
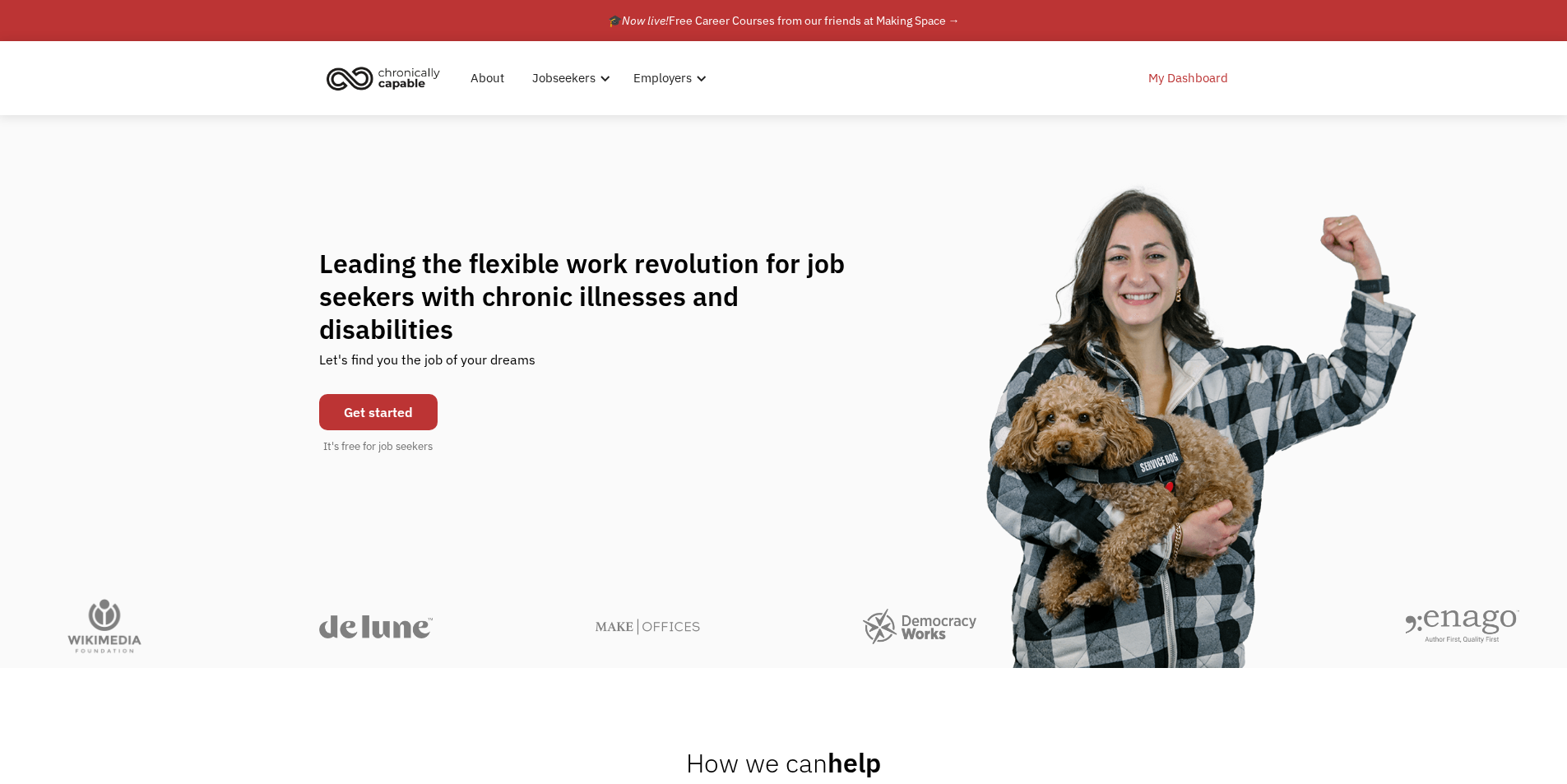
click at [1199, 76] on link "My Dashboard" at bounding box center [1188, 78] width 100 height 53
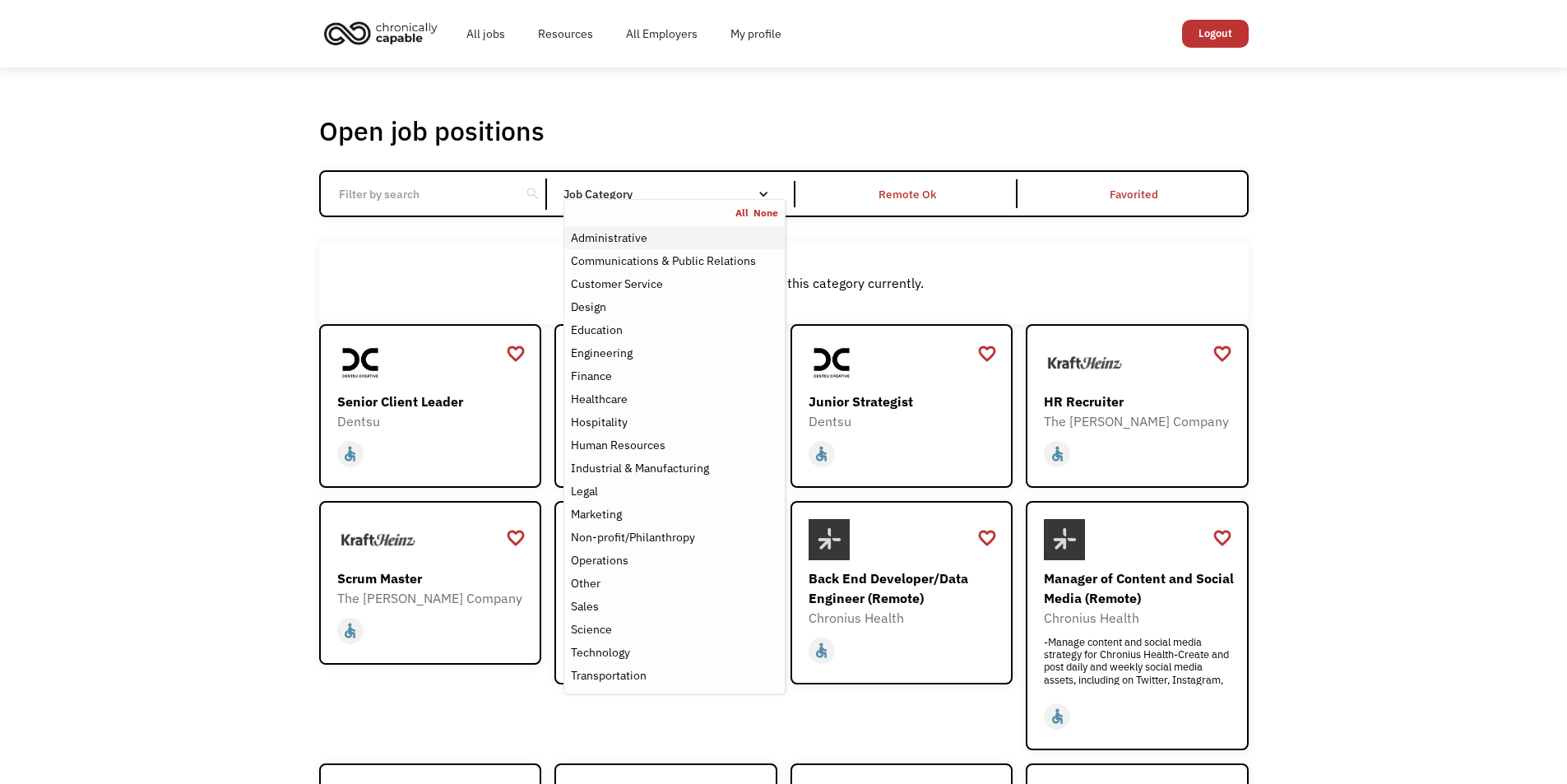
click at [639, 236] on div "Administrative" at bounding box center [609, 237] width 76 height 20
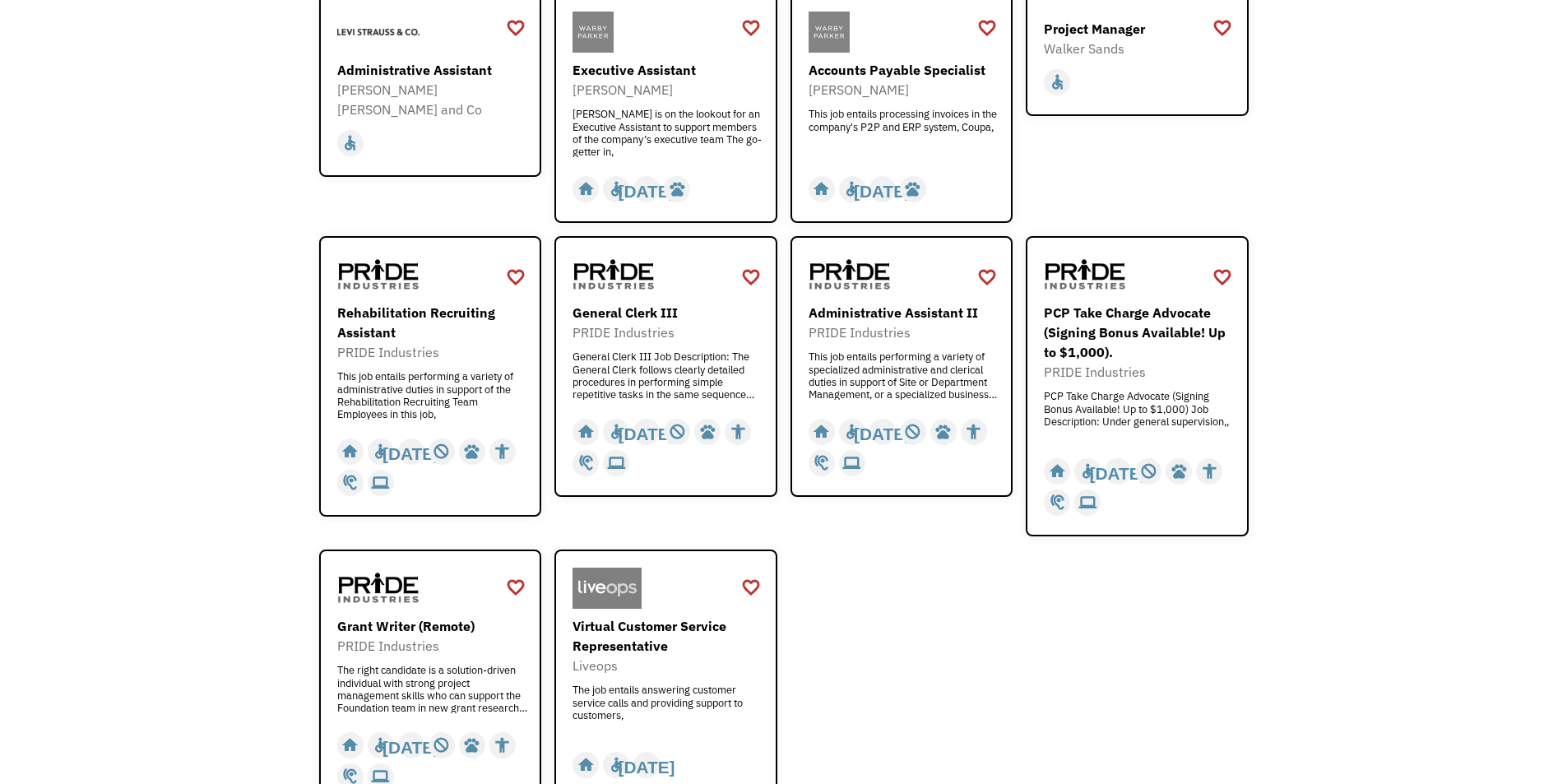
scroll to position [905, 0]
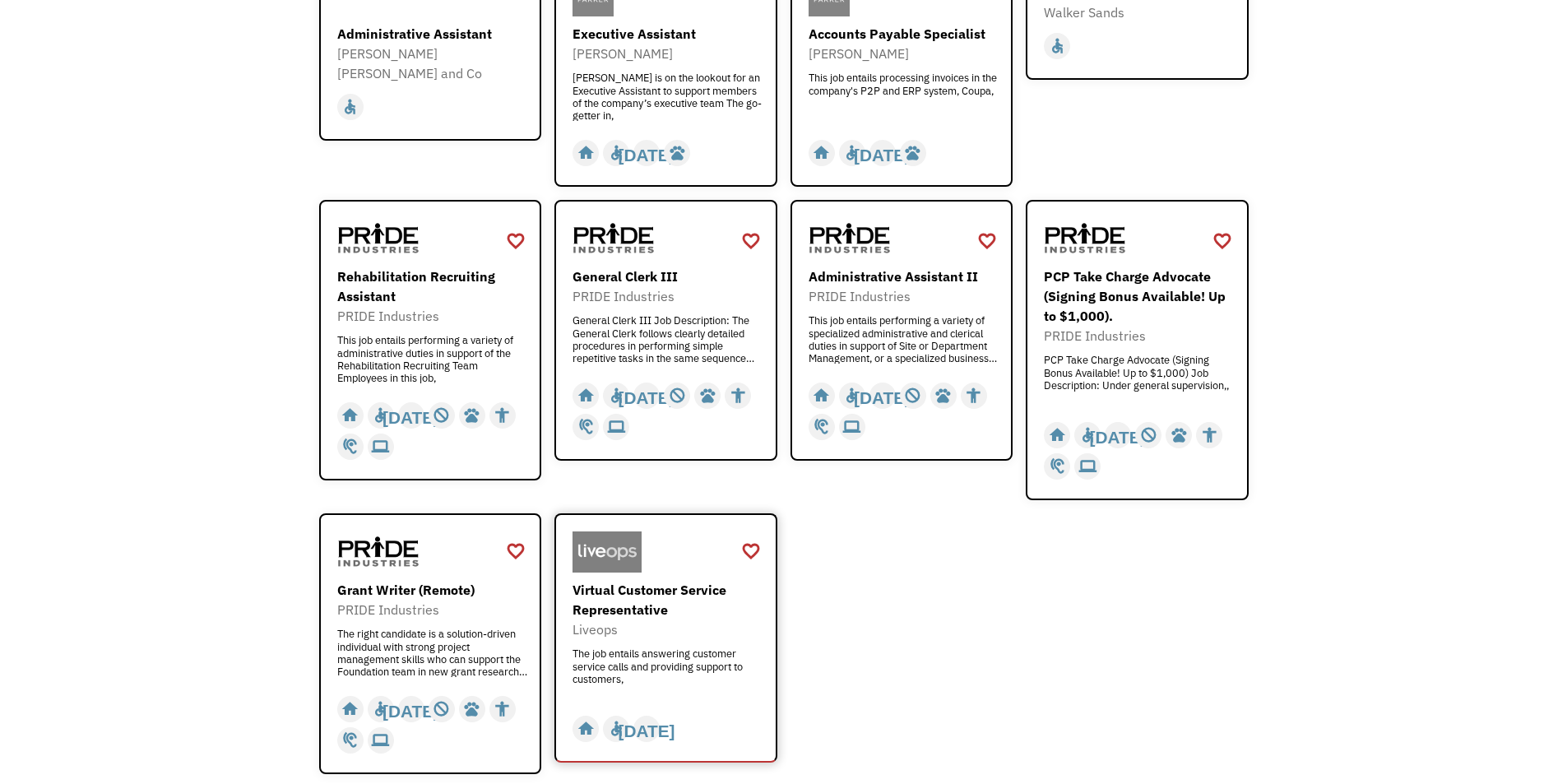
click at [747, 590] on div "Virtual Customer Service Representative" at bounding box center [668, 599] width 191 height 39
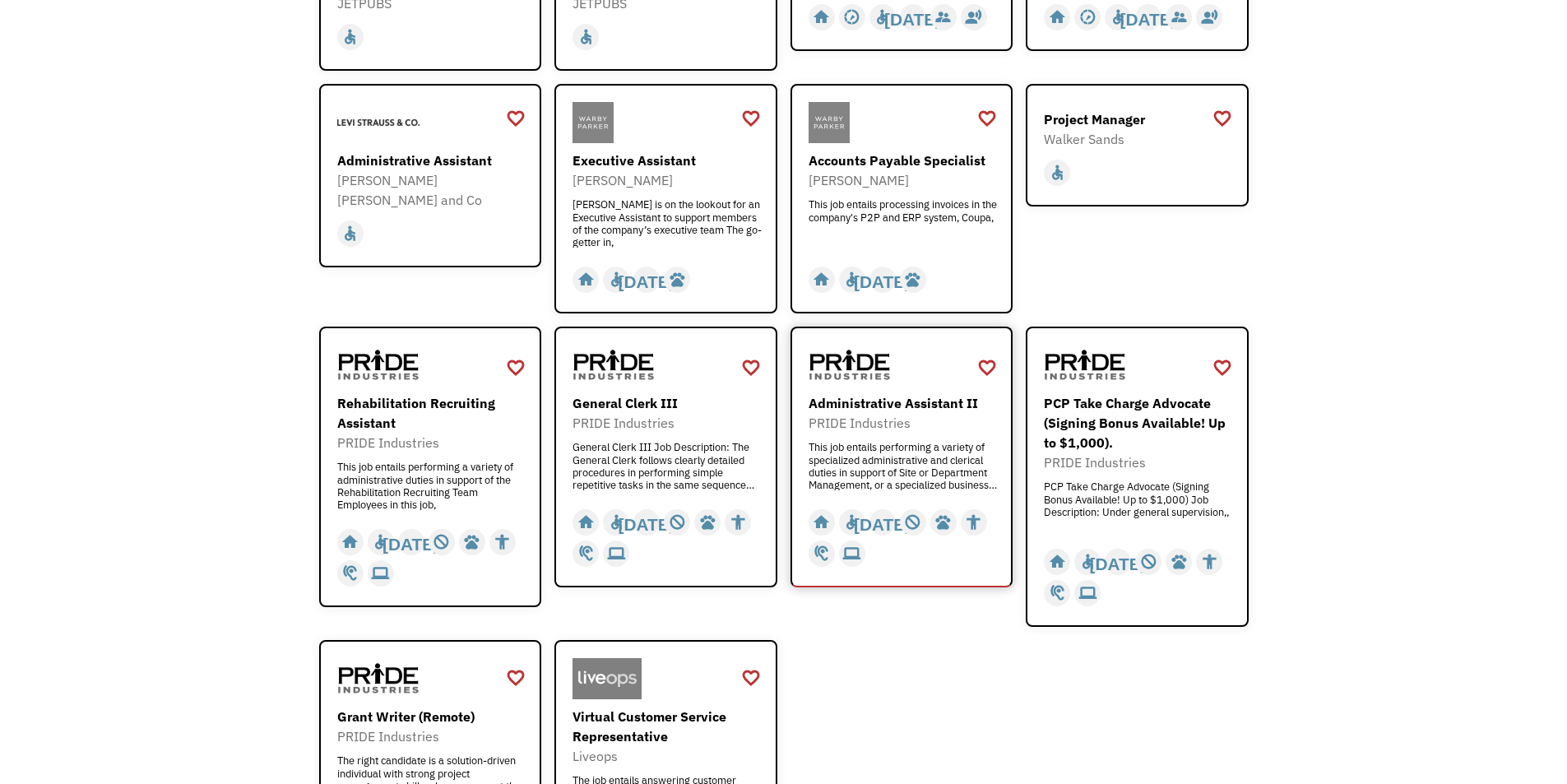
scroll to position [740, 0]
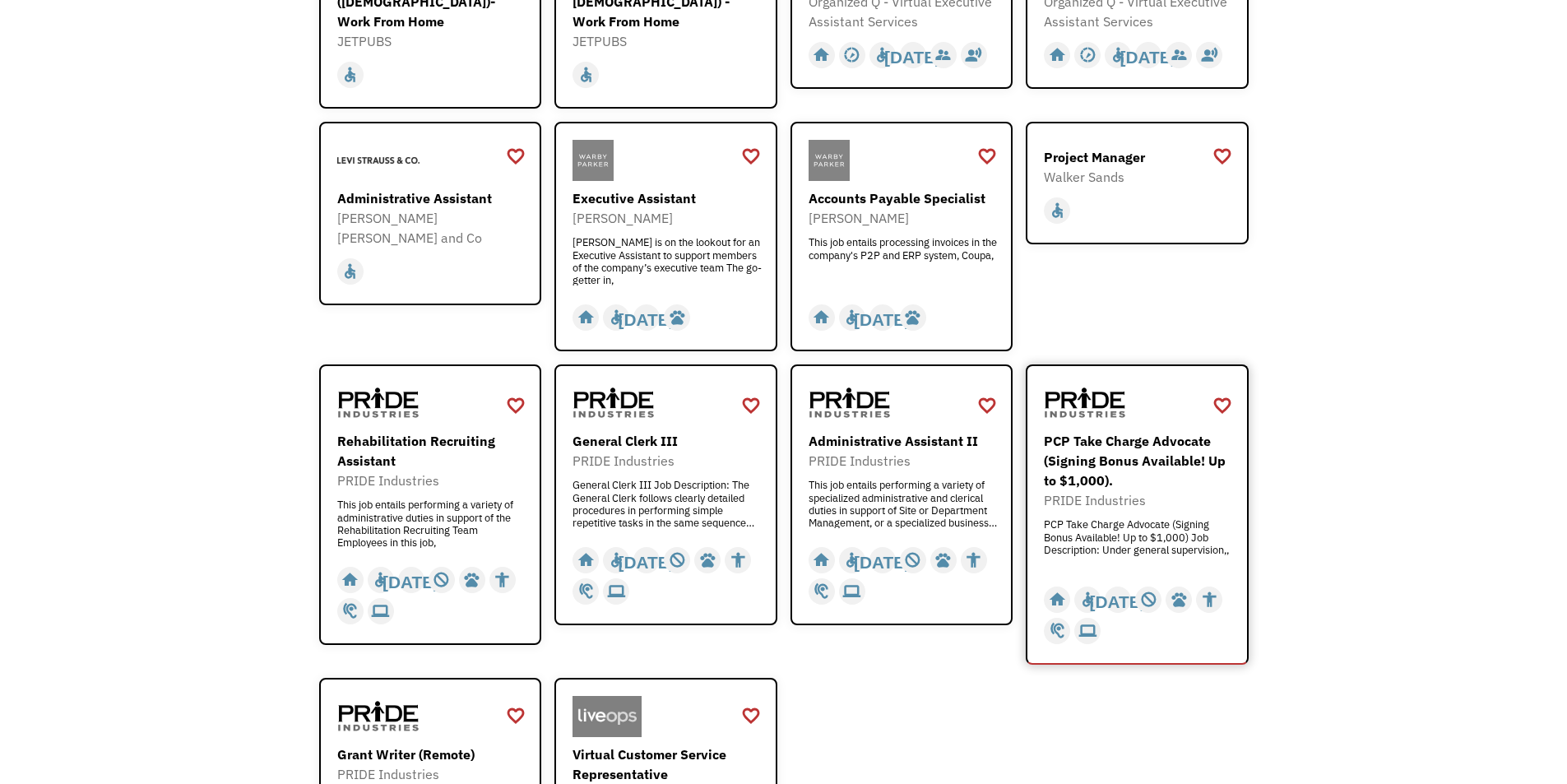
click at [1080, 518] on div "PCP Take Charge Advocate (Signing Bonus Available! Up to $1,000) Job Descriptio…" at bounding box center [1140, 543] width 191 height 49
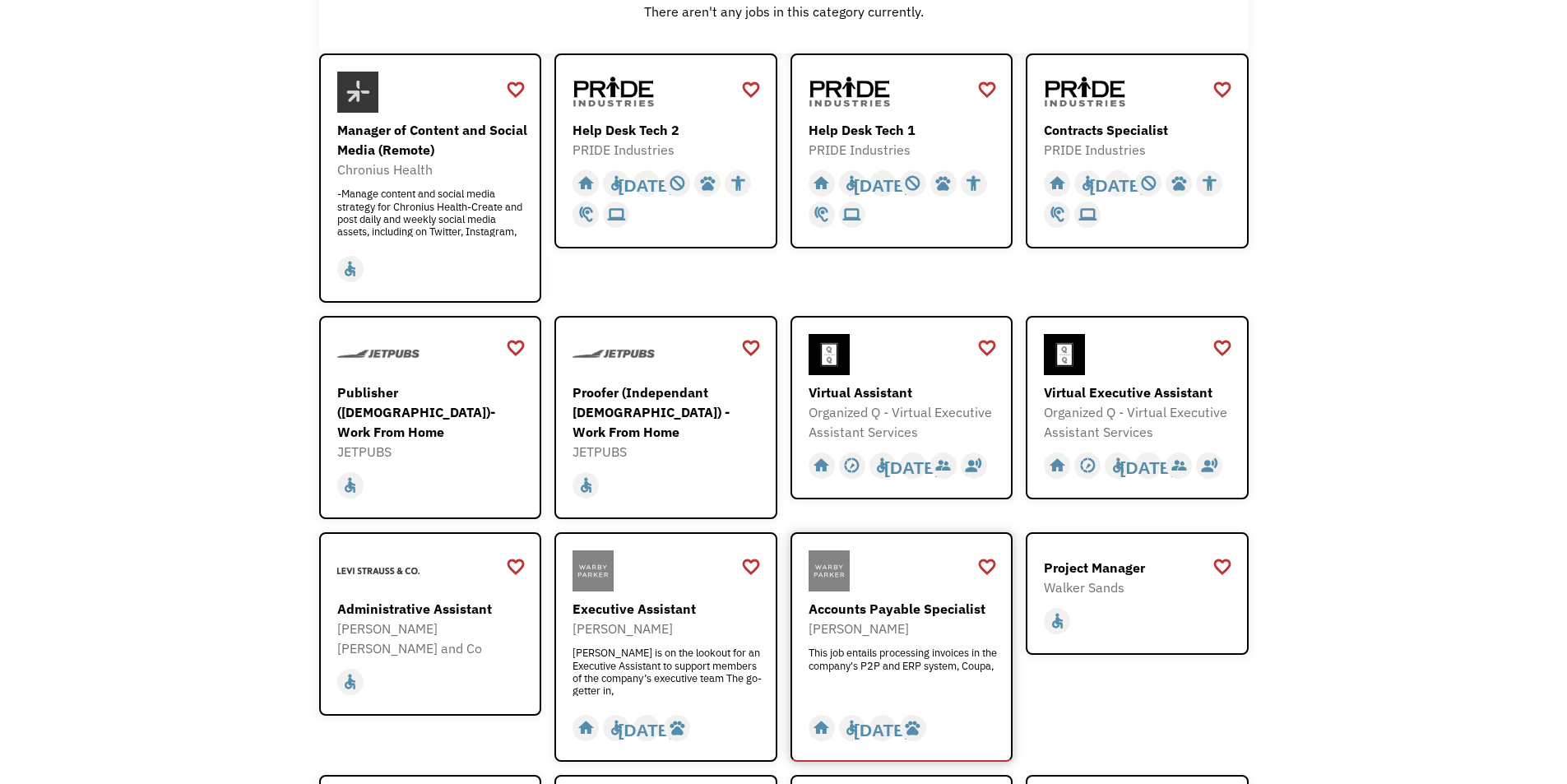
scroll to position [329, 0]
click at [899, 418] on div "Organized Q - Virtual Executive Assistant Services" at bounding box center [904, 422] width 191 height 39
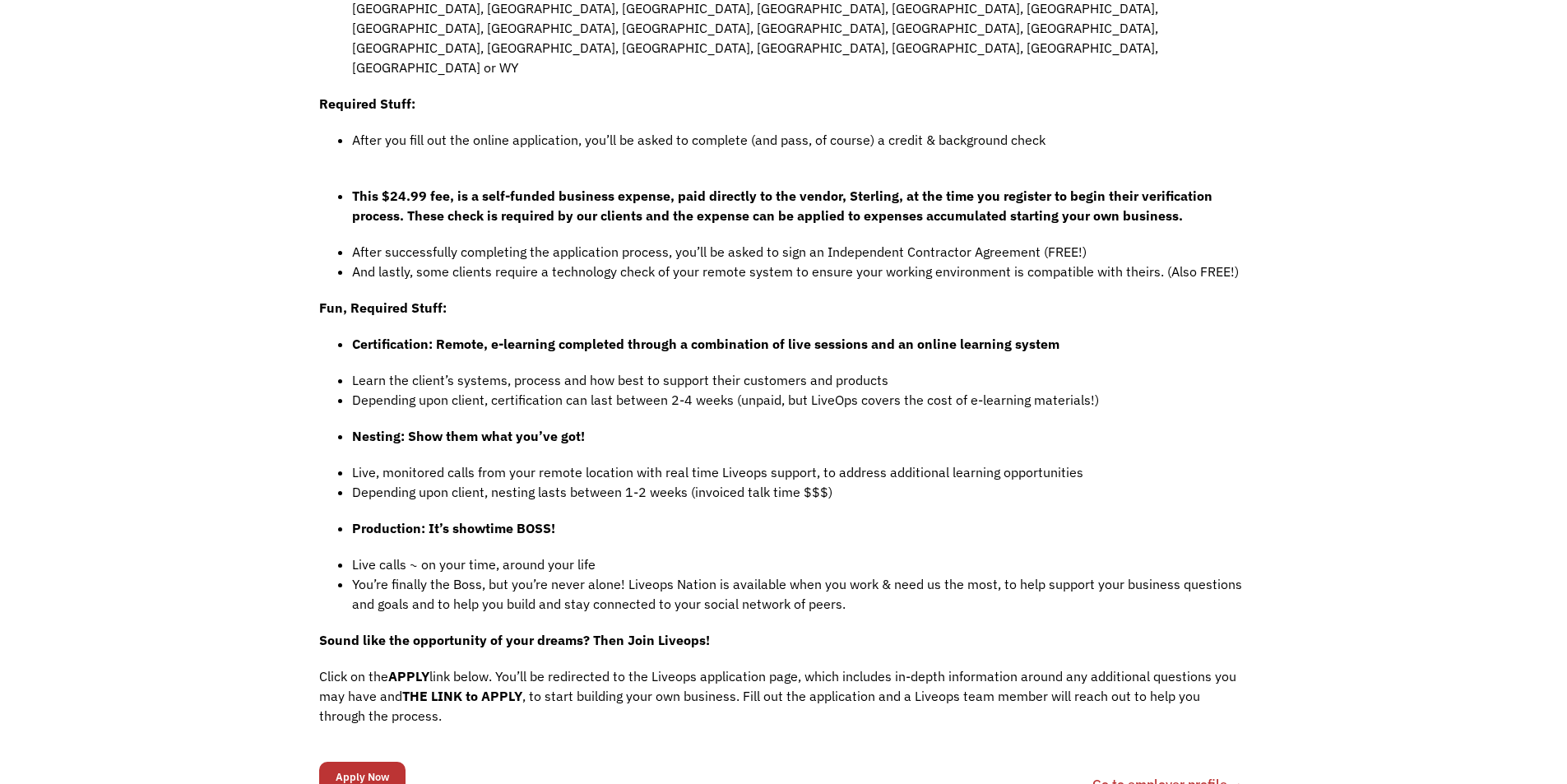
scroll to position [905, 0]
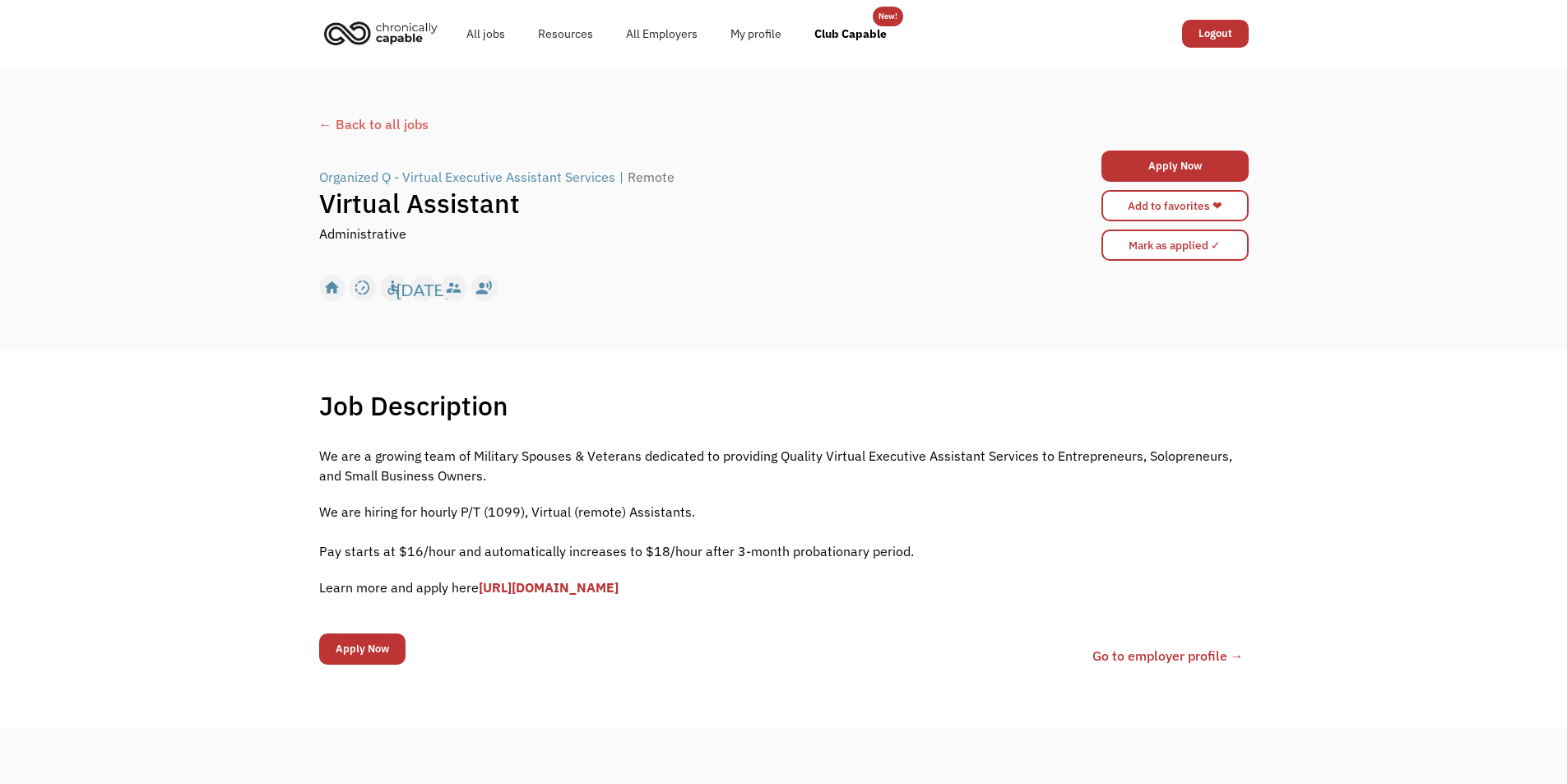
click at [618, 590] on link "[URL][DOMAIN_NAME]" at bounding box center [548, 587] width 140 height 16
